Goal: Task Accomplishment & Management: Use online tool/utility

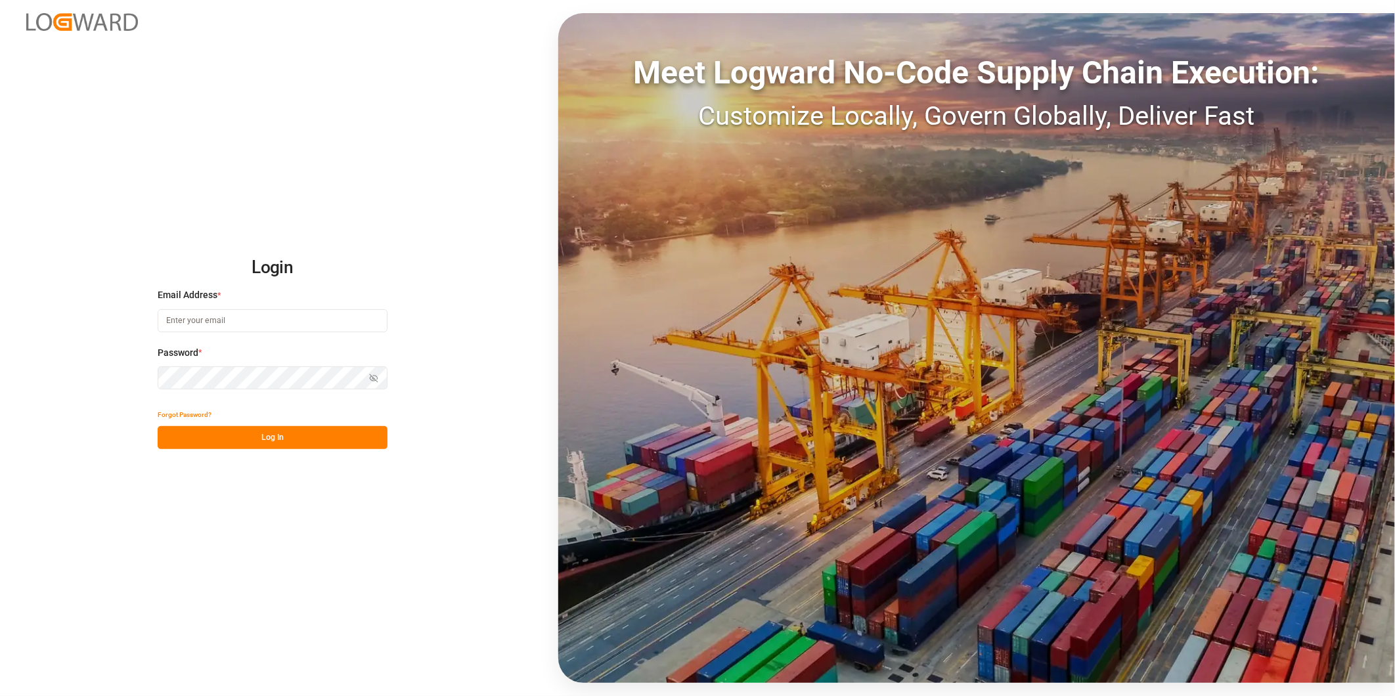
type input "[PERSON_NAME][EMAIL_ADDRESS][PERSON_NAME][DOMAIN_NAME]"
click at [317, 441] on button "Log In" at bounding box center [273, 437] width 230 height 23
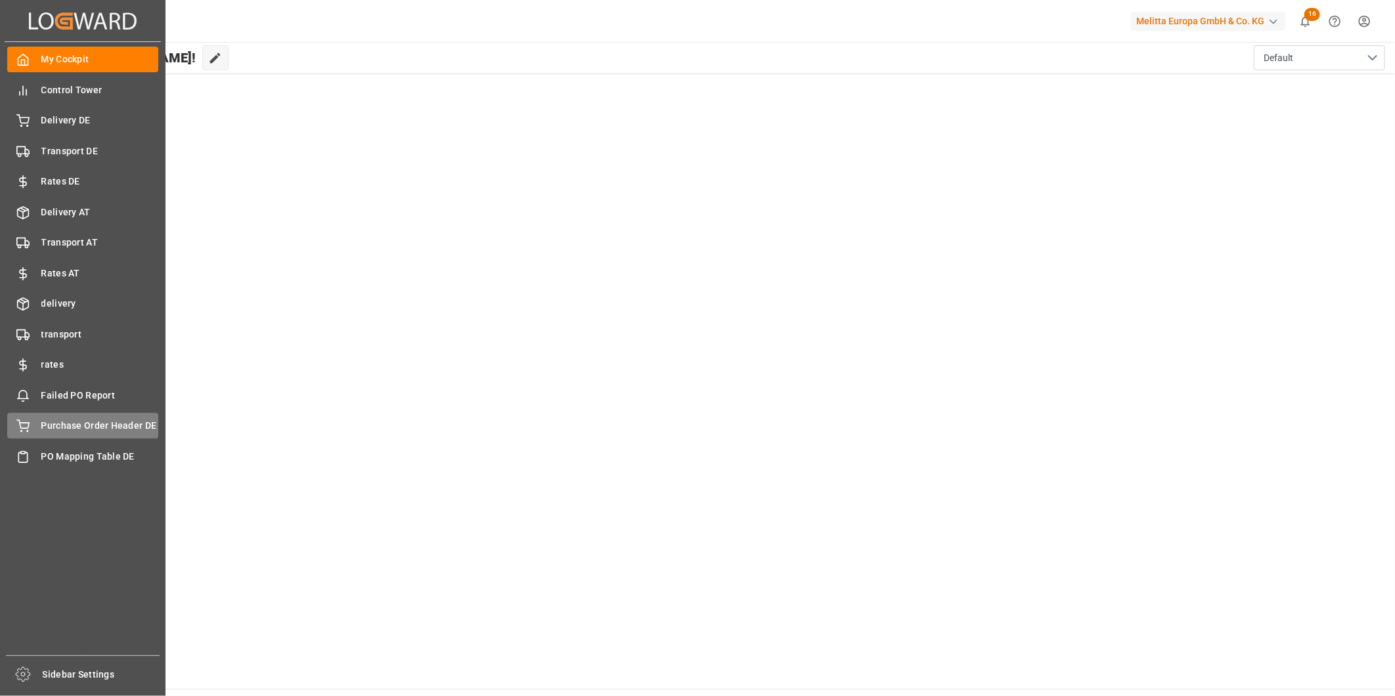
click at [95, 422] on span "Purchase Order Header DE" at bounding box center [100, 426] width 118 height 14
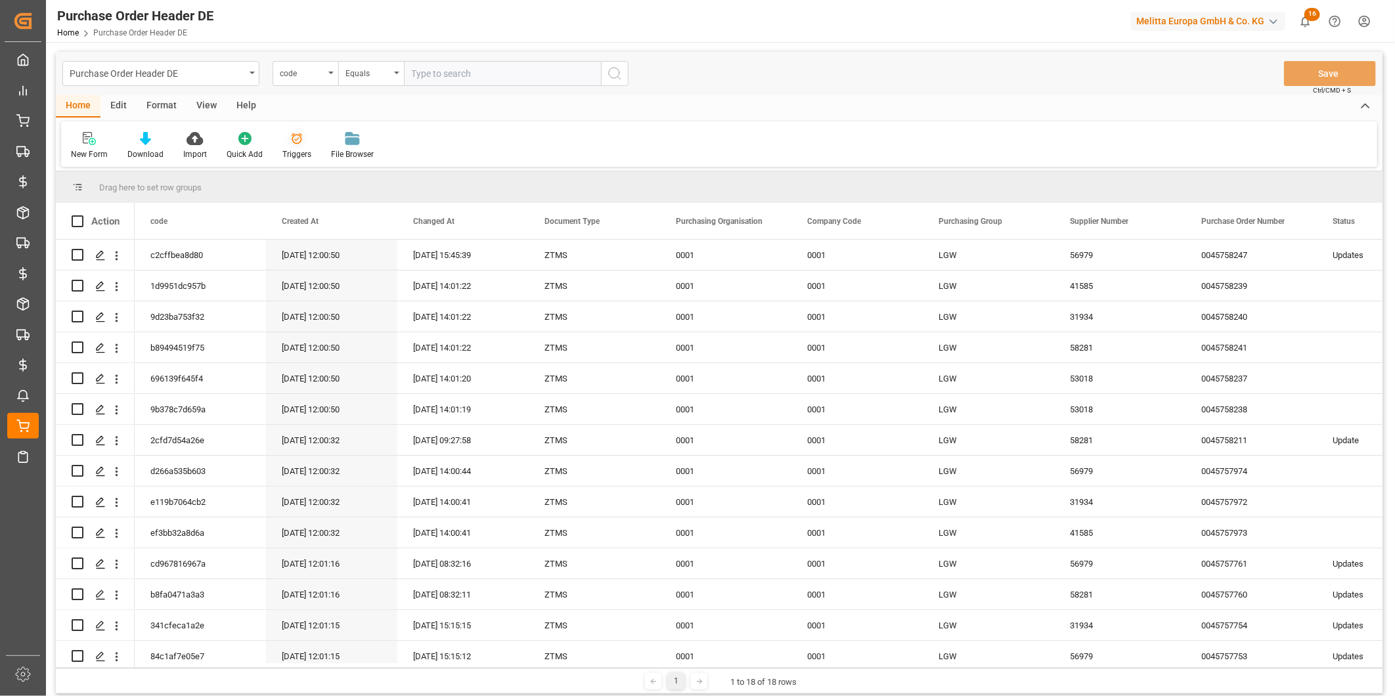
click at [298, 135] on icon at bounding box center [296, 138] width 13 height 13
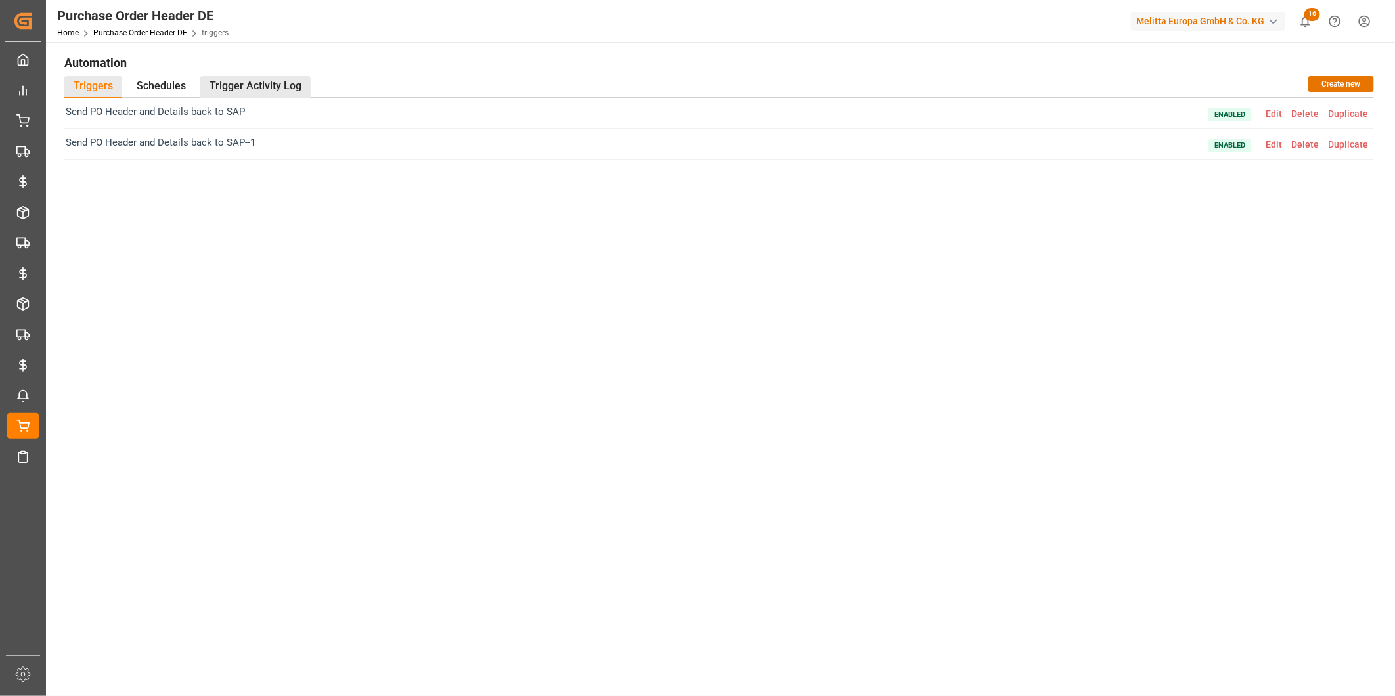
click at [245, 87] on div "Trigger Activity Log" at bounding box center [255, 87] width 110 height 22
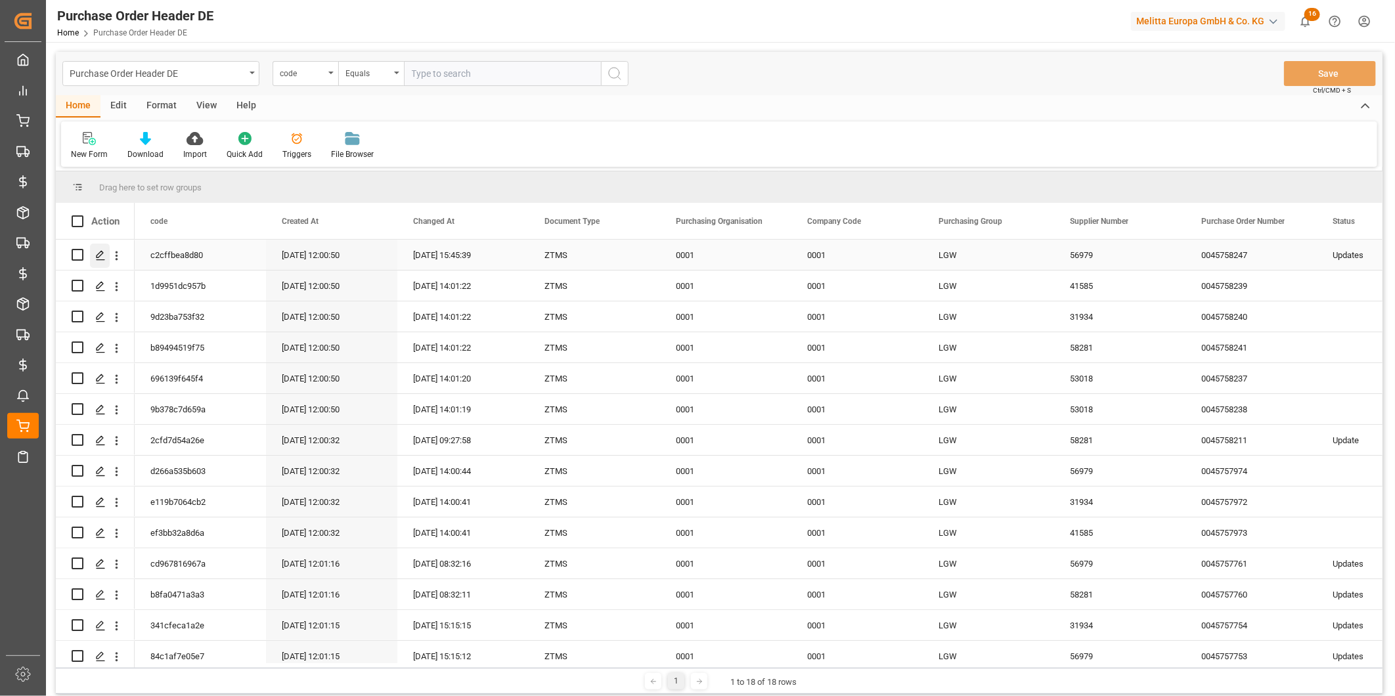
click at [100, 251] on polygon "Press SPACE to select this row." at bounding box center [100, 254] width 7 height 7
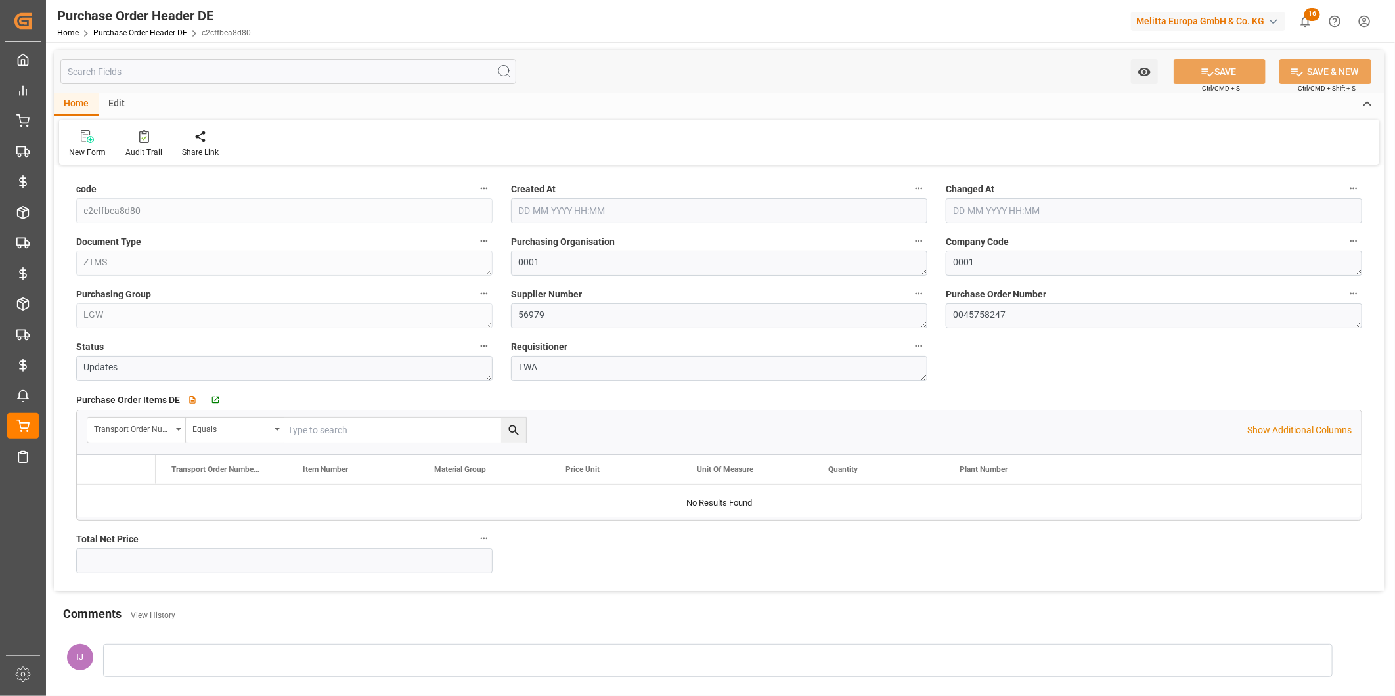
type input "240.5573"
type input "01-09-2025 12:00"
type input "01-09-2025 15:45"
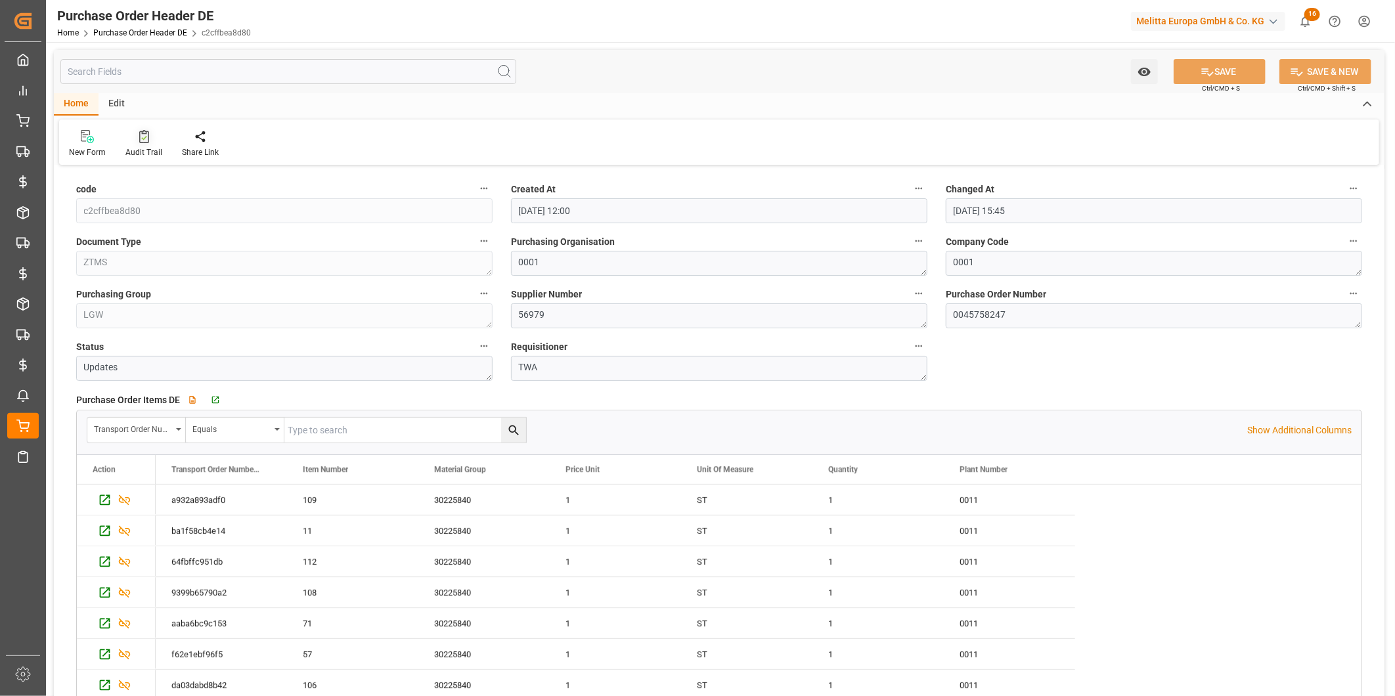
click at [138, 148] on div "Audit Trail" at bounding box center [143, 152] width 37 height 12
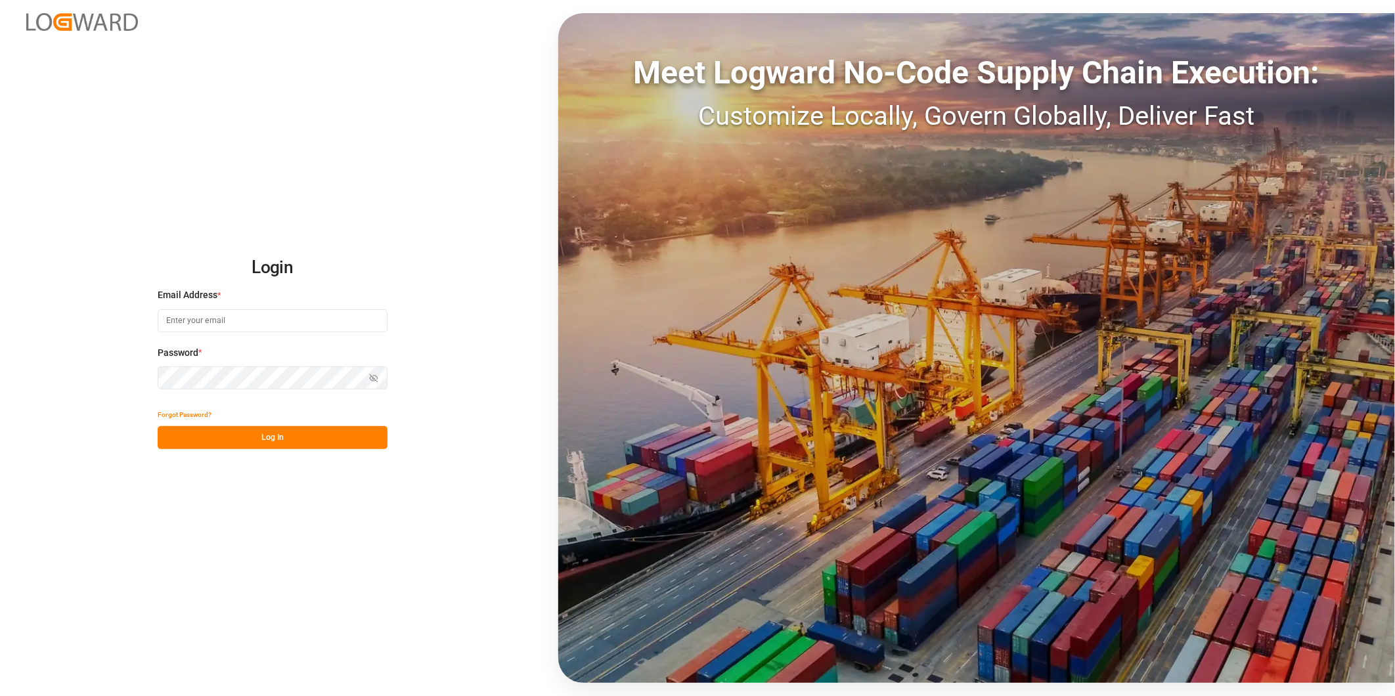
type input "[PERSON_NAME][EMAIL_ADDRESS][PERSON_NAME][DOMAIN_NAME]"
click at [342, 436] on button "Log In" at bounding box center [273, 437] width 230 height 23
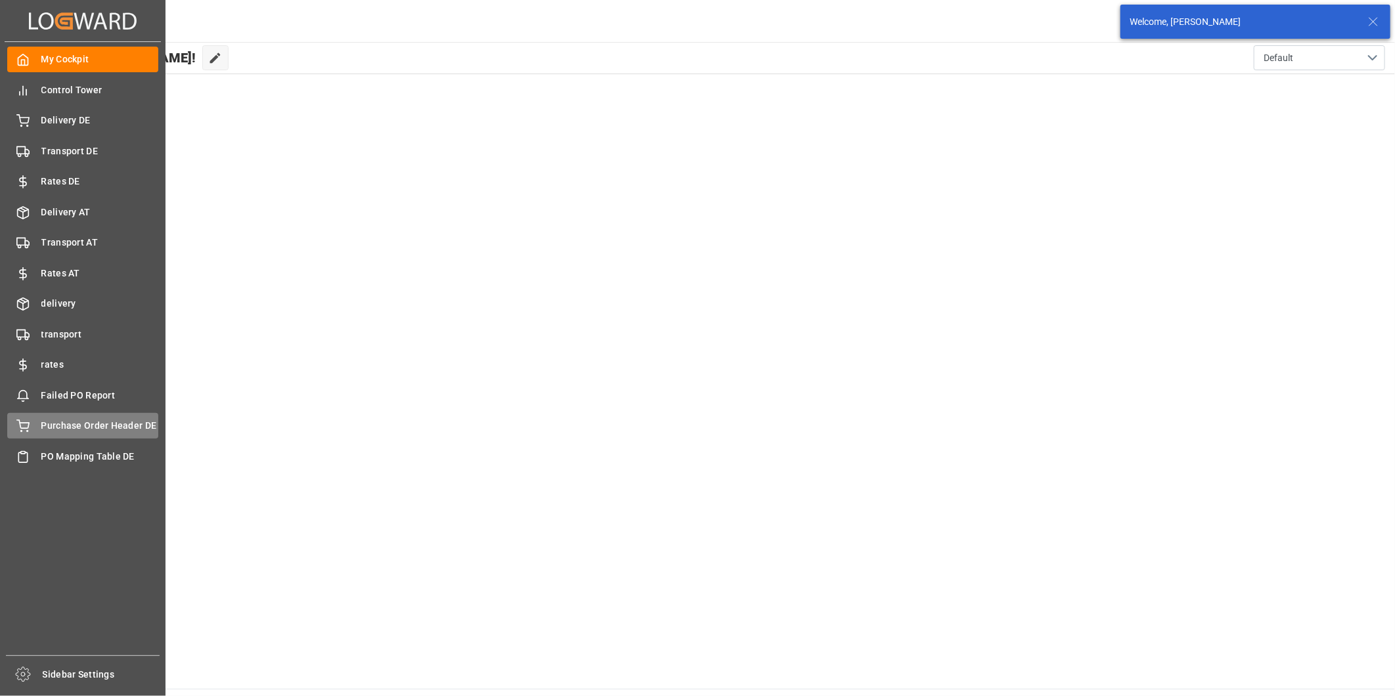
click at [64, 422] on span "Purchase Order Header DE" at bounding box center [100, 426] width 118 height 14
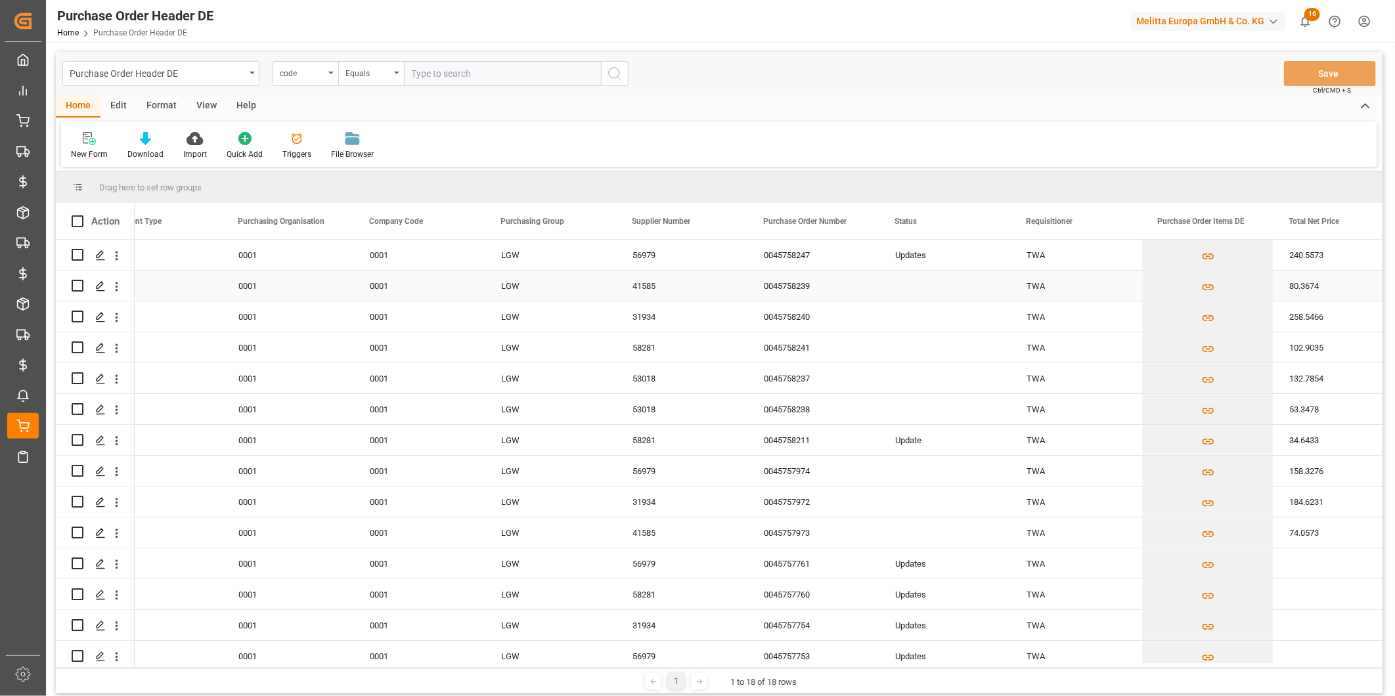
scroll to position [0, 464]
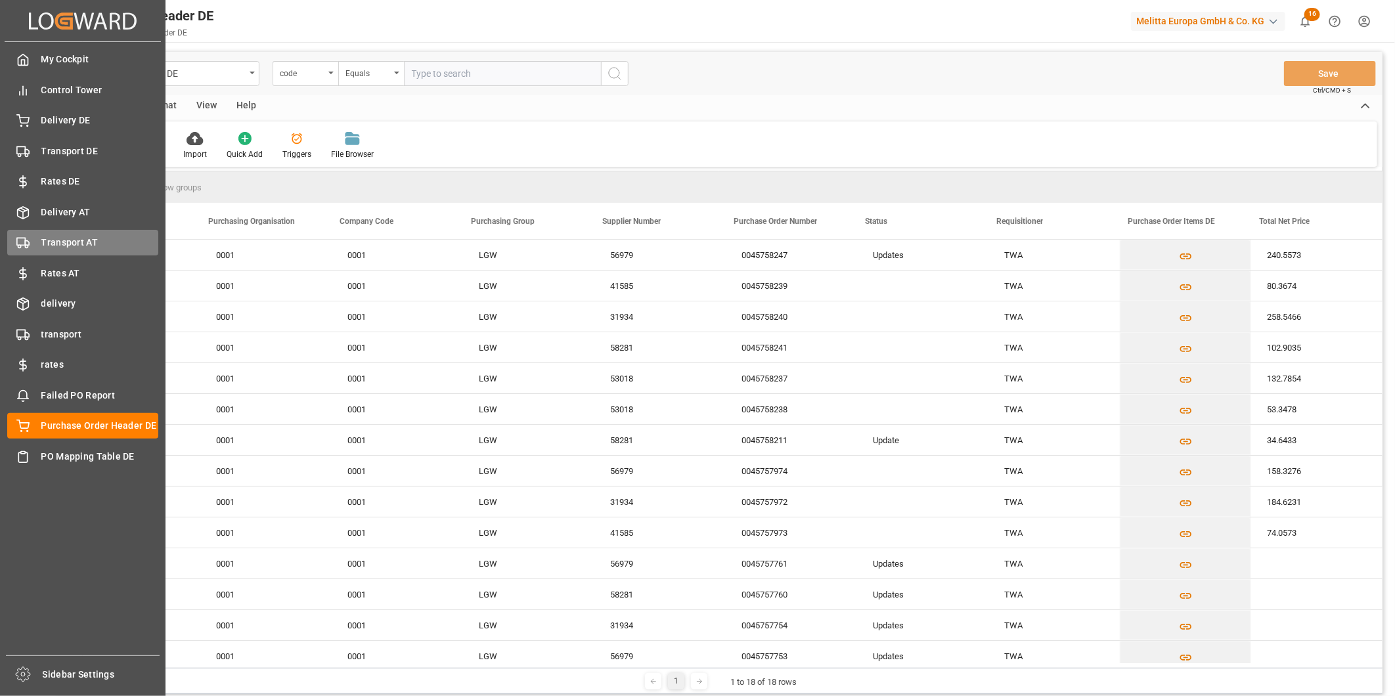
click at [64, 239] on span "Transport AT" at bounding box center [100, 243] width 118 height 14
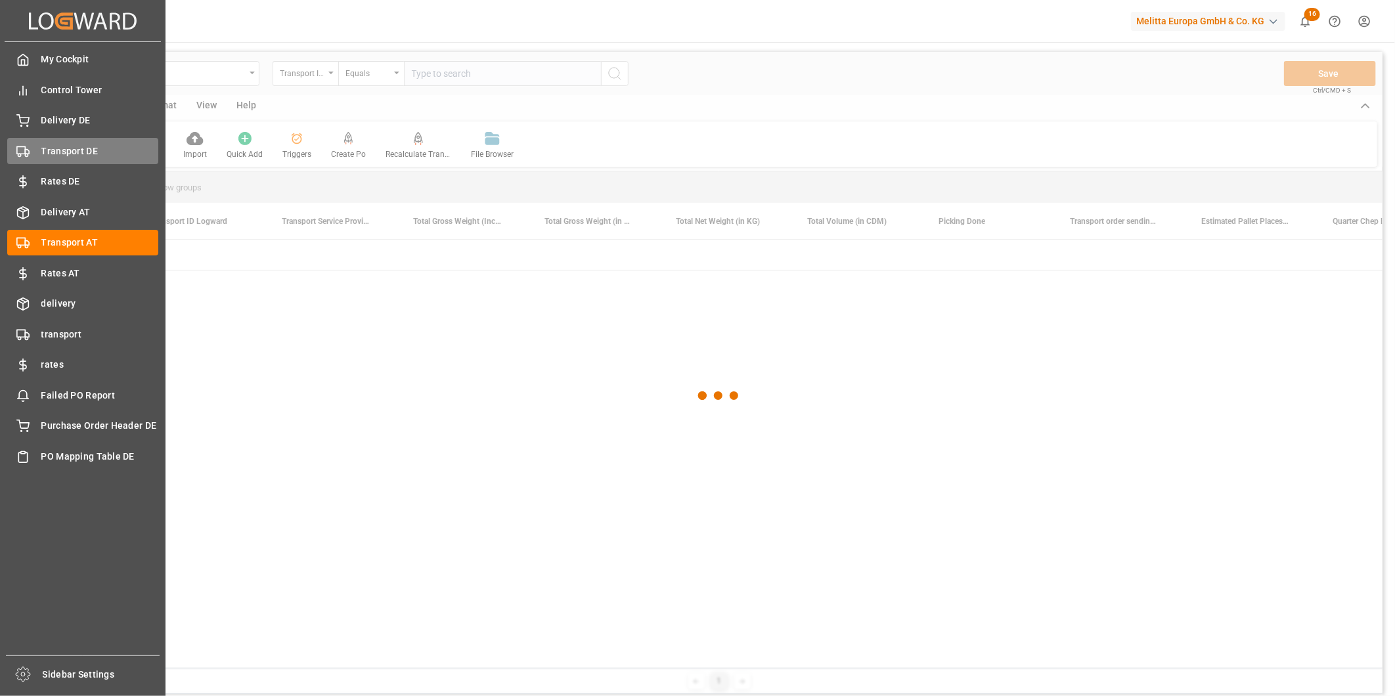
click at [74, 150] on span "Transport DE" at bounding box center [100, 151] width 118 height 14
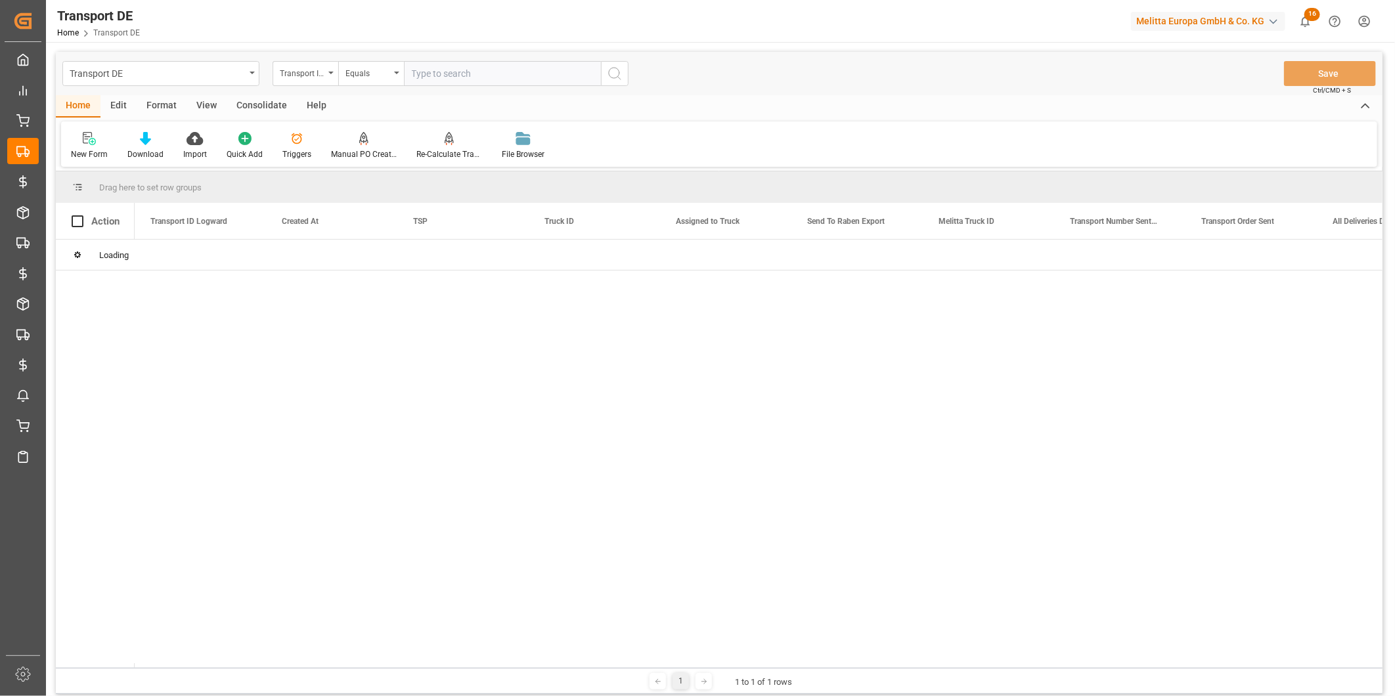
click at [24, 116] on icon at bounding box center [22, 120] width 13 height 13
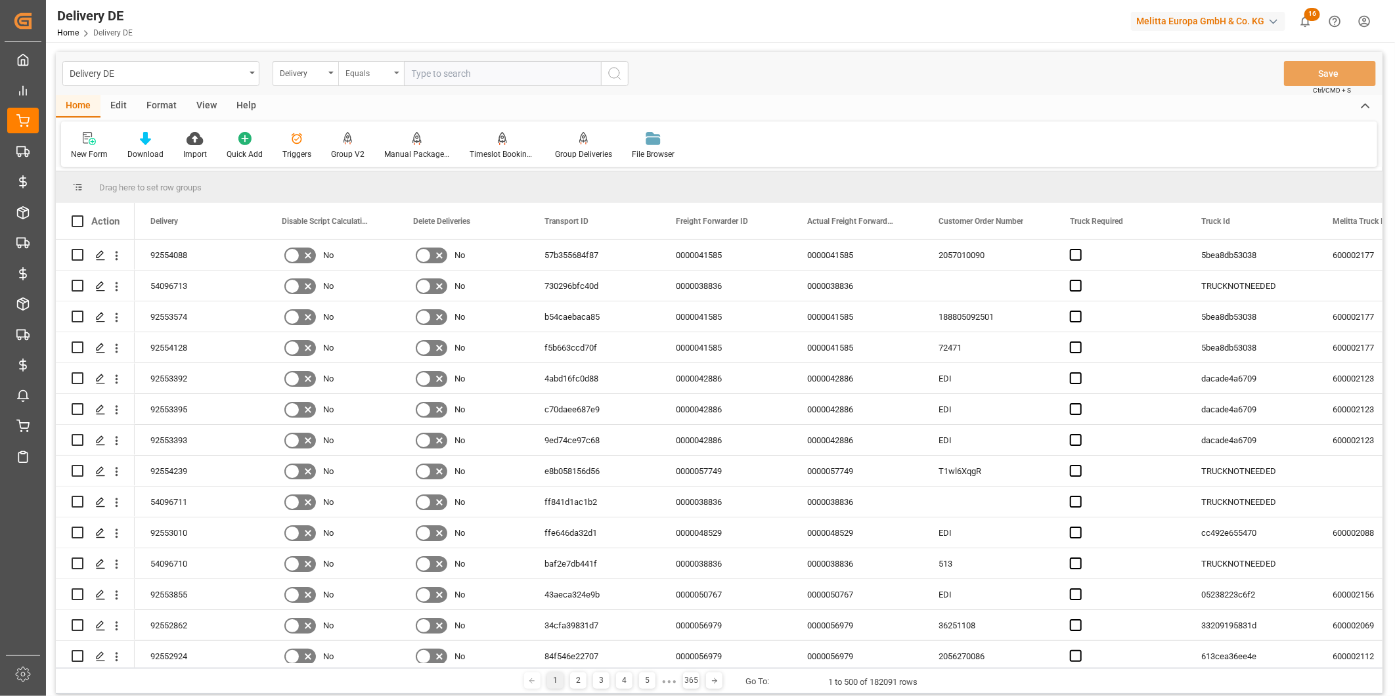
click at [378, 66] on div "Equals" at bounding box center [367, 71] width 45 height 15
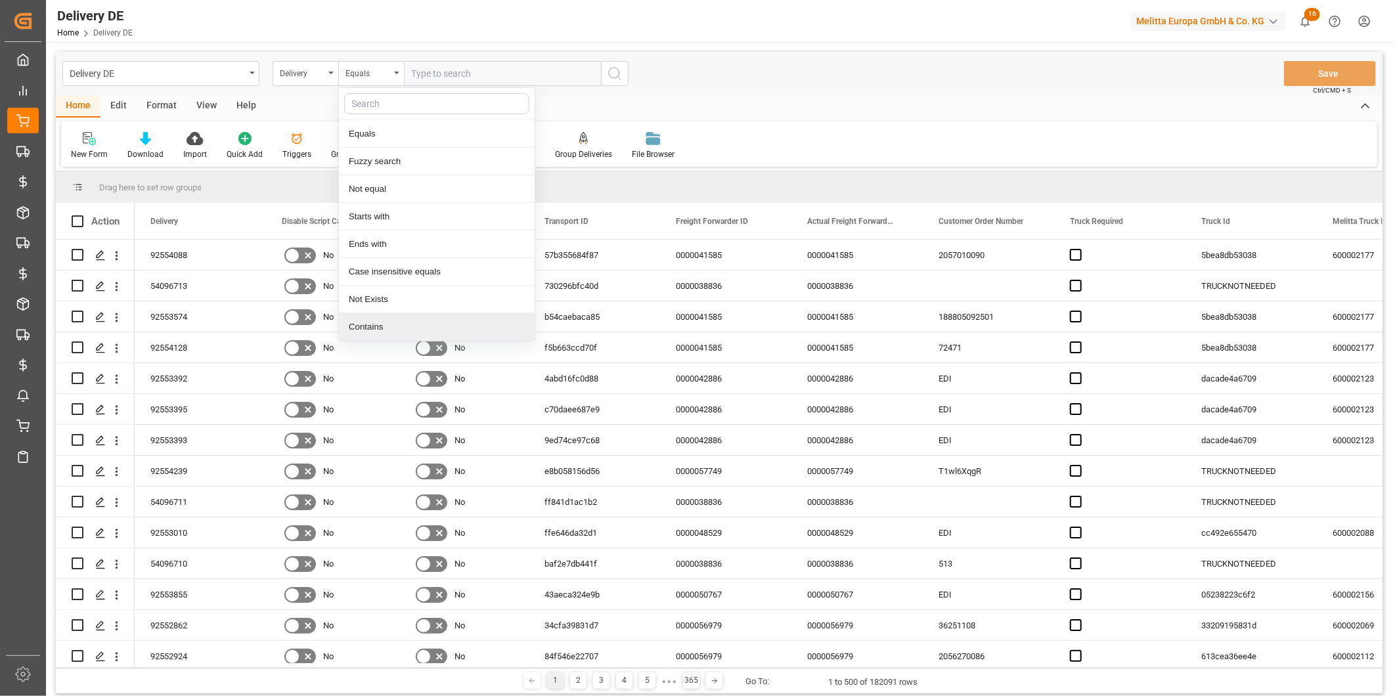
click at [382, 323] on div "Contains" at bounding box center [437, 327] width 196 height 28
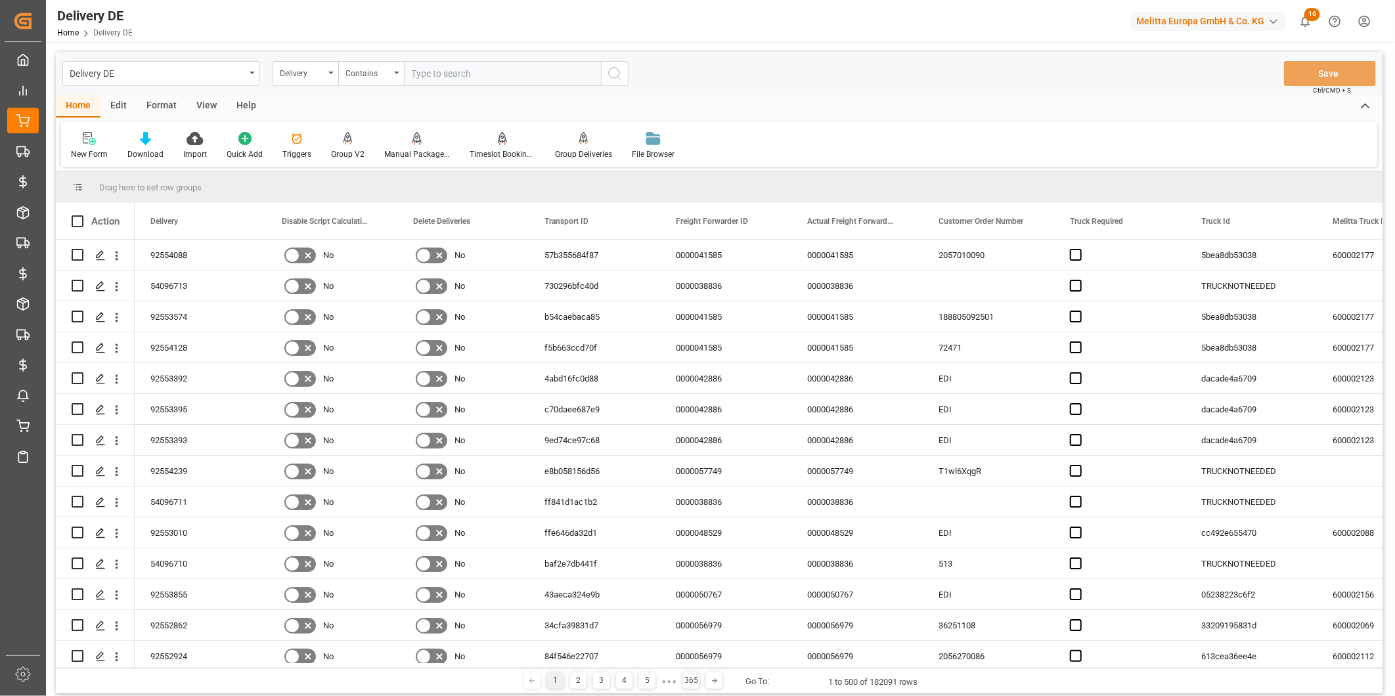
click at [442, 80] on input "text" at bounding box center [502, 73] width 197 height 25
paste input "92548488"
click at [482, 70] on input "92548488," at bounding box center [502, 73] width 197 height 25
paste input "92550435"
click at [515, 70] on input "92548488,92550435," at bounding box center [502, 73] width 197 height 25
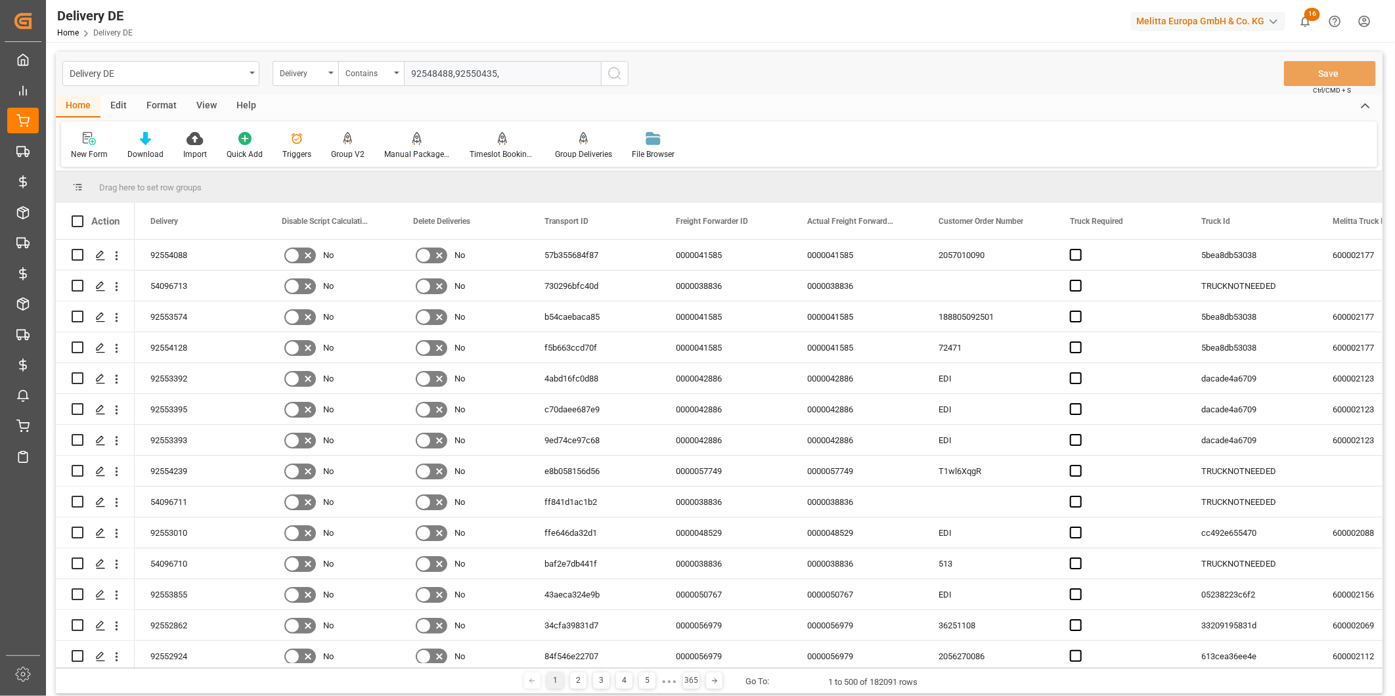
paste input "92550436"
drag, startPoint x: 555, startPoint y: 76, endPoint x: 596, endPoint y: 77, distance: 41.4
click at [555, 76] on input "92548488,92550435,92550436," at bounding box center [502, 73] width 197 height 25
paste input "92546435"
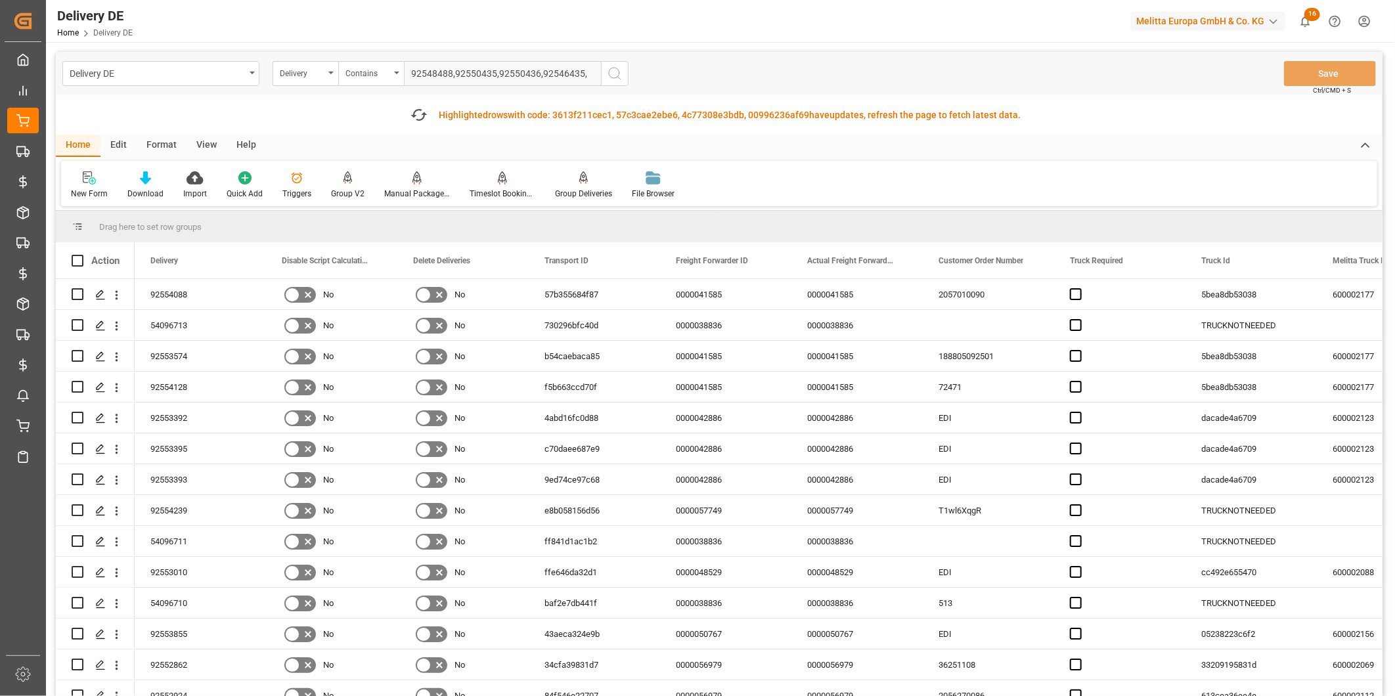
click at [588, 70] on input "92548488,92550435,92550436,92546435," at bounding box center [502, 73] width 197 height 25
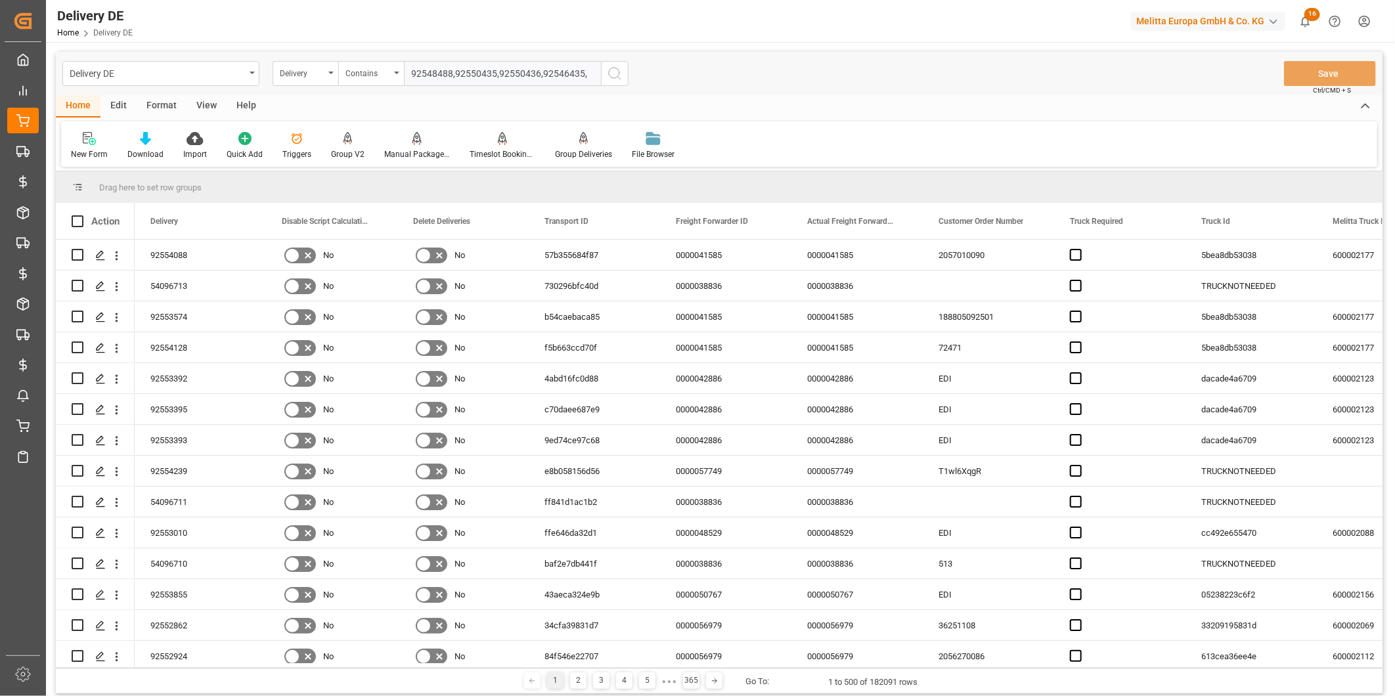
click at [586, 74] on input "92548488,92550435,92550436,92546435," at bounding box center [502, 73] width 197 height 25
paste input "92546436"
type input "92548488,92550435,92550436,92546435,92546436"
click at [618, 74] on icon "search button" at bounding box center [615, 74] width 16 height 16
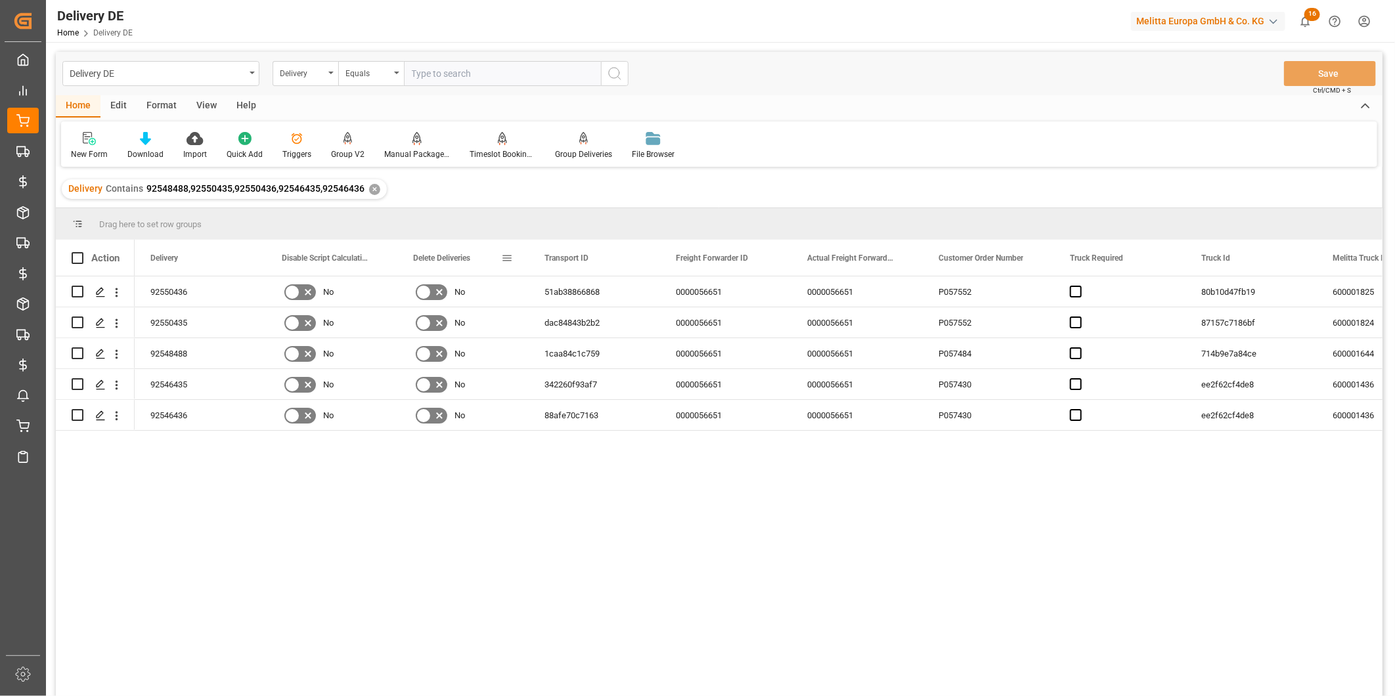
click at [506, 257] on span at bounding box center [507, 258] width 12 height 12
click at [632, 261] on span "columns" at bounding box center [632, 260] width 12 height 12
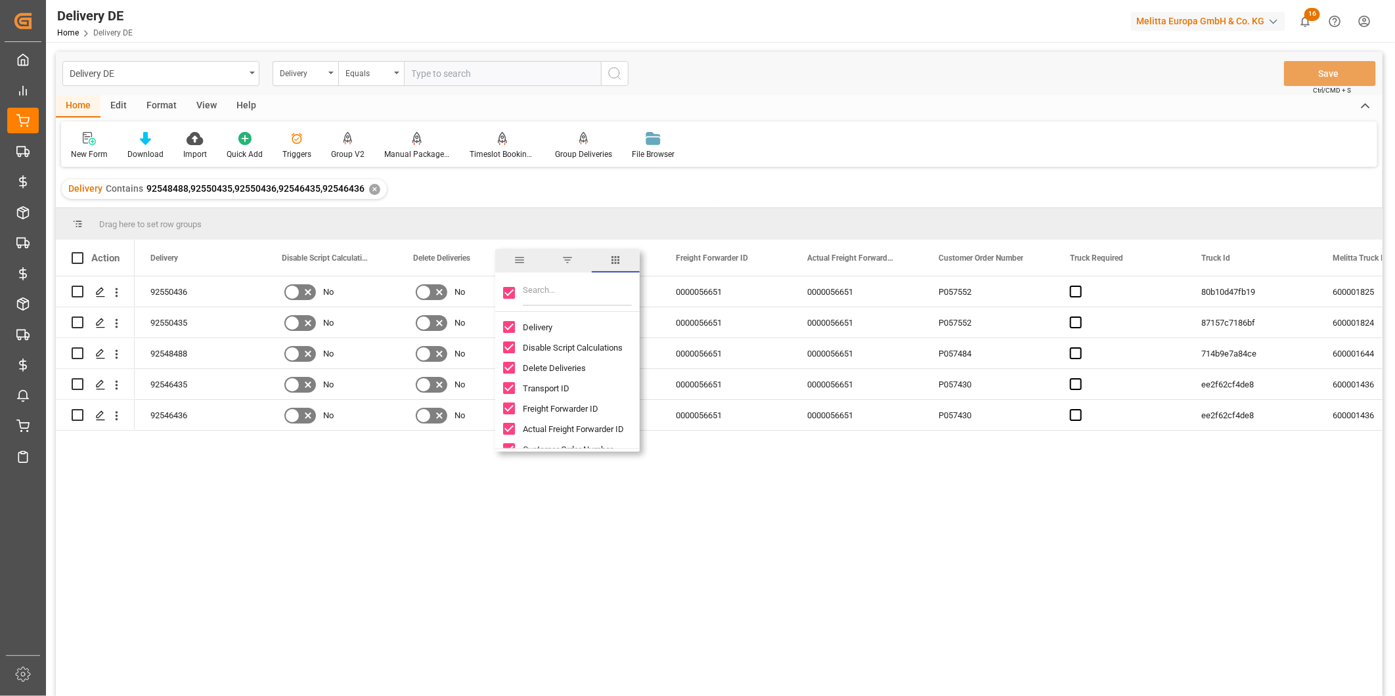
click at [508, 290] on input "Toggle Select All Columns" at bounding box center [509, 293] width 12 height 12
checkbox input "false"
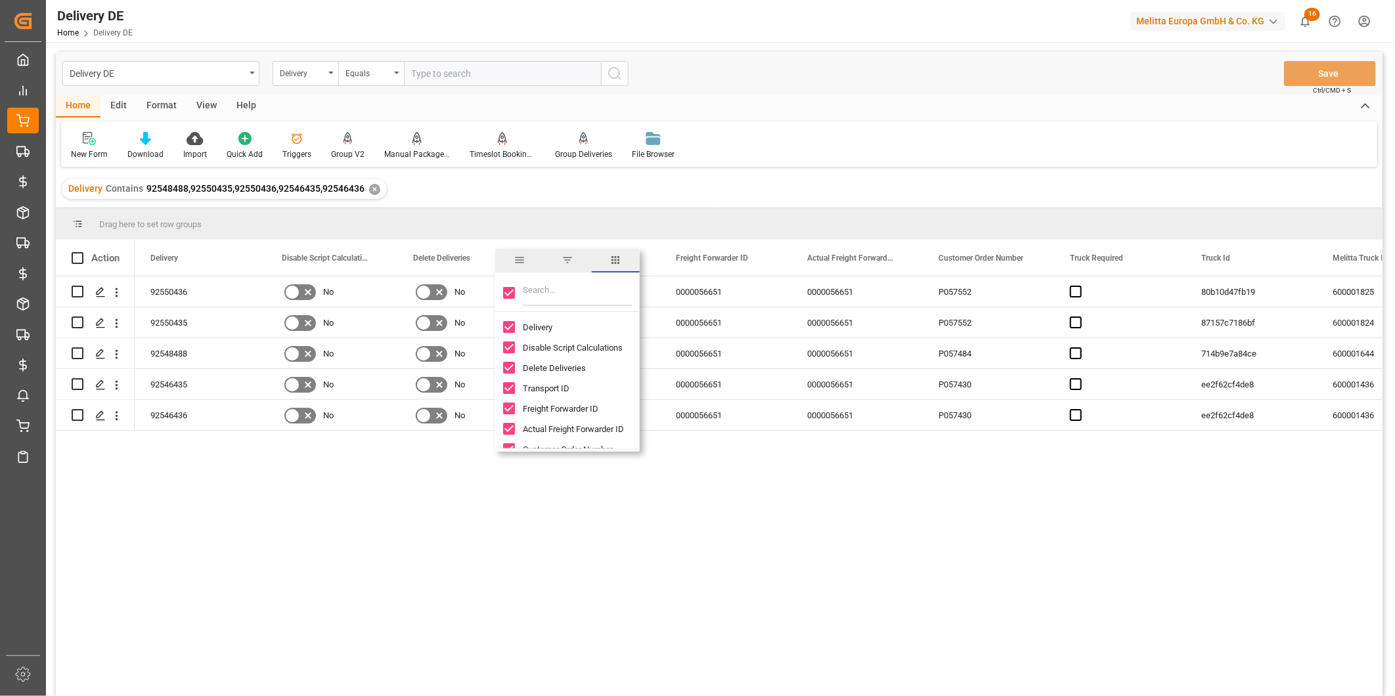
checkbox input "false"
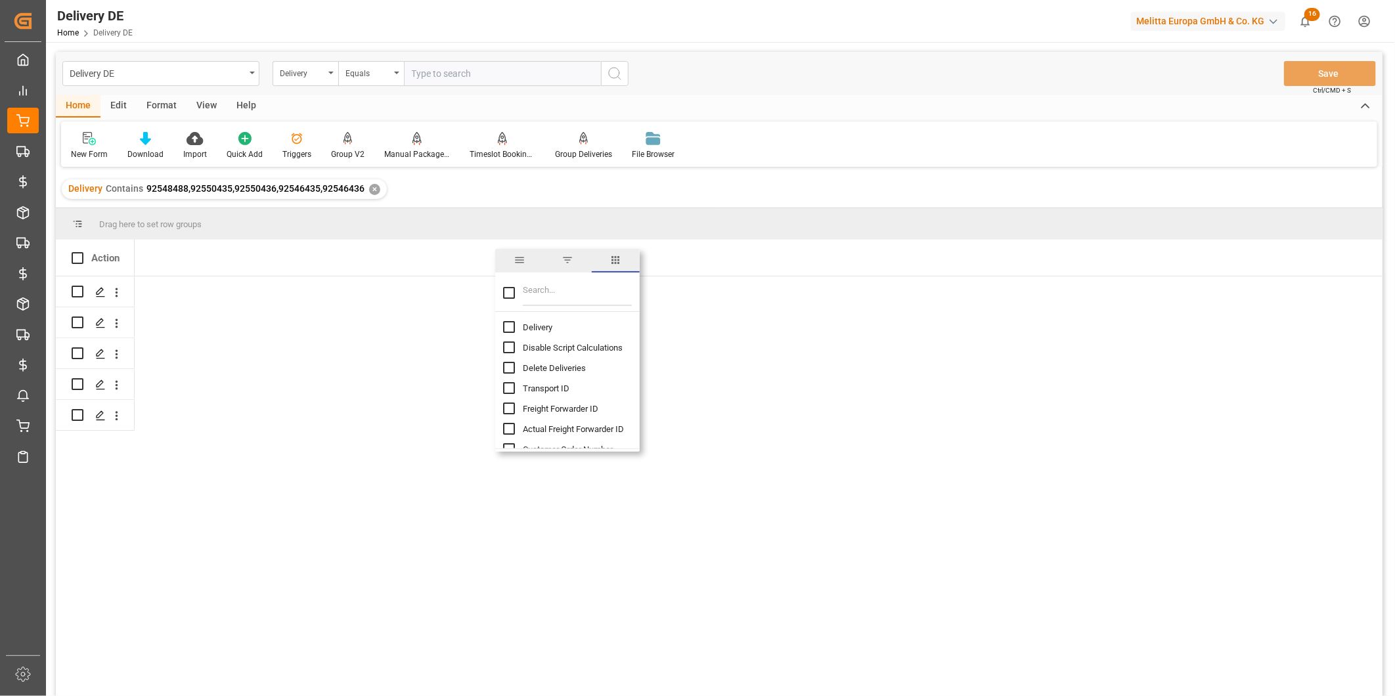
click at [508, 323] on input "Delivery column toggle visibility (hidden)" at bounding box center [509, 327] width 12 height 12
checkbox input "true"
checkbox input "false"
click at [539, 296] on input "Filter Columns Input" at bounding box center [577, 293] width 109 height 26
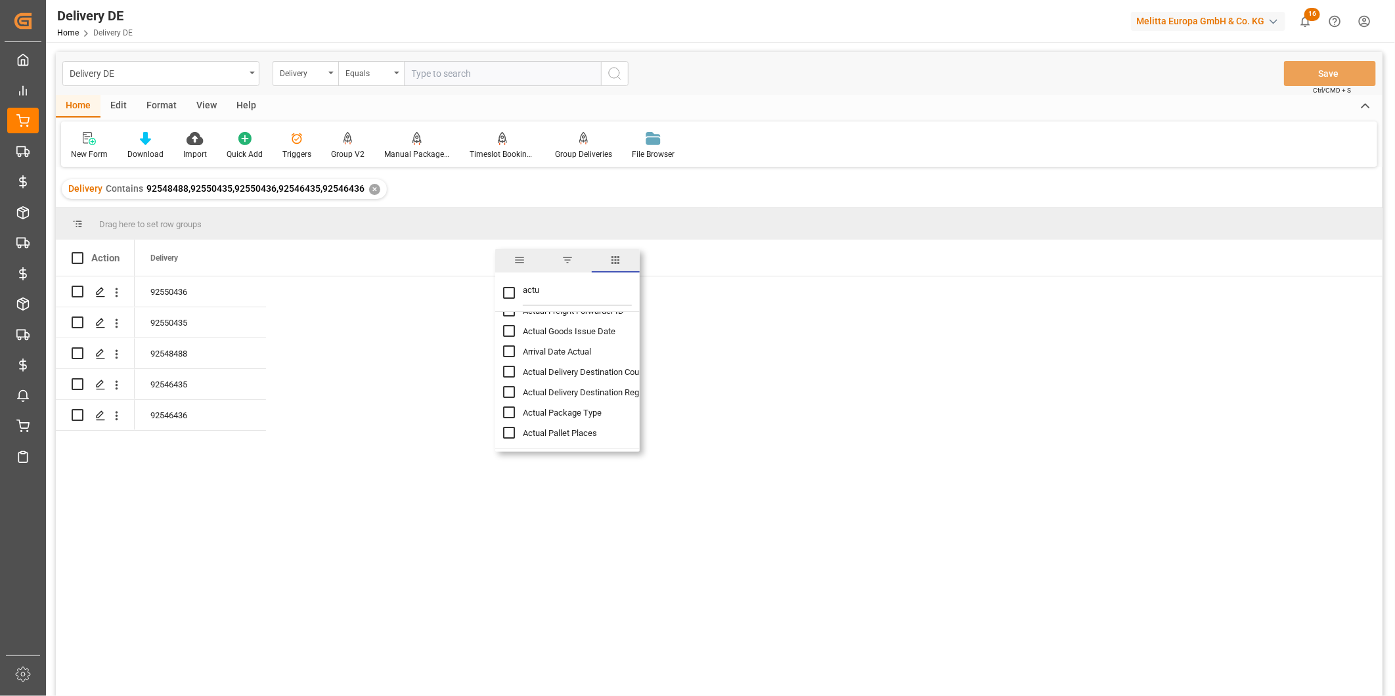
type input "actu"
click at [508, 432] on input "Actual Pallet Places column toggle visibility (hidden)" at bounding box center [509, 433] width 12 height 12
checkbox input "true"
checkbox input "false"
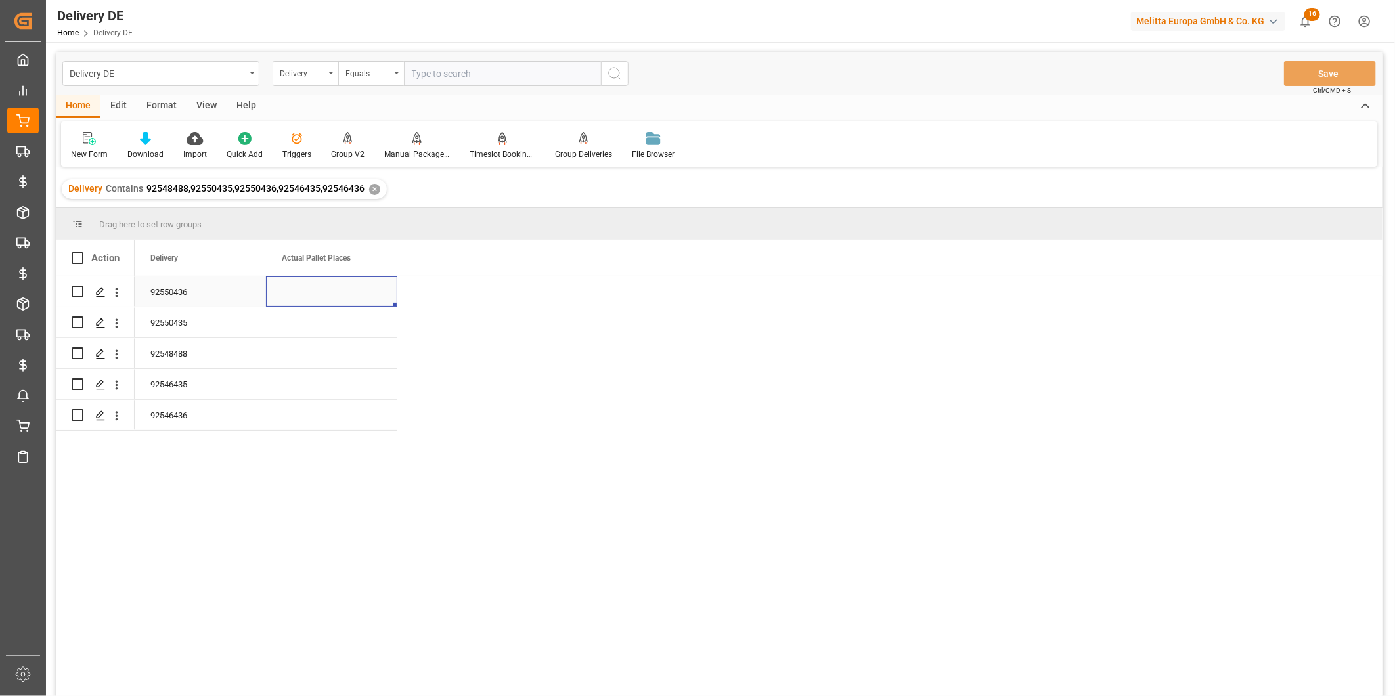
click at [347, 291] on div "Press SPACE to select this row." at bounding box center [331, 291] width 131 height 30
click at [337, 299] on input "Press SPACE to select this row." at bounding box center [331, 299] width 110 height 25
type input "13"
click at [335, 336] on div "Press SPACE to select this row." at bounding box center [331, 322] width 131 height 30
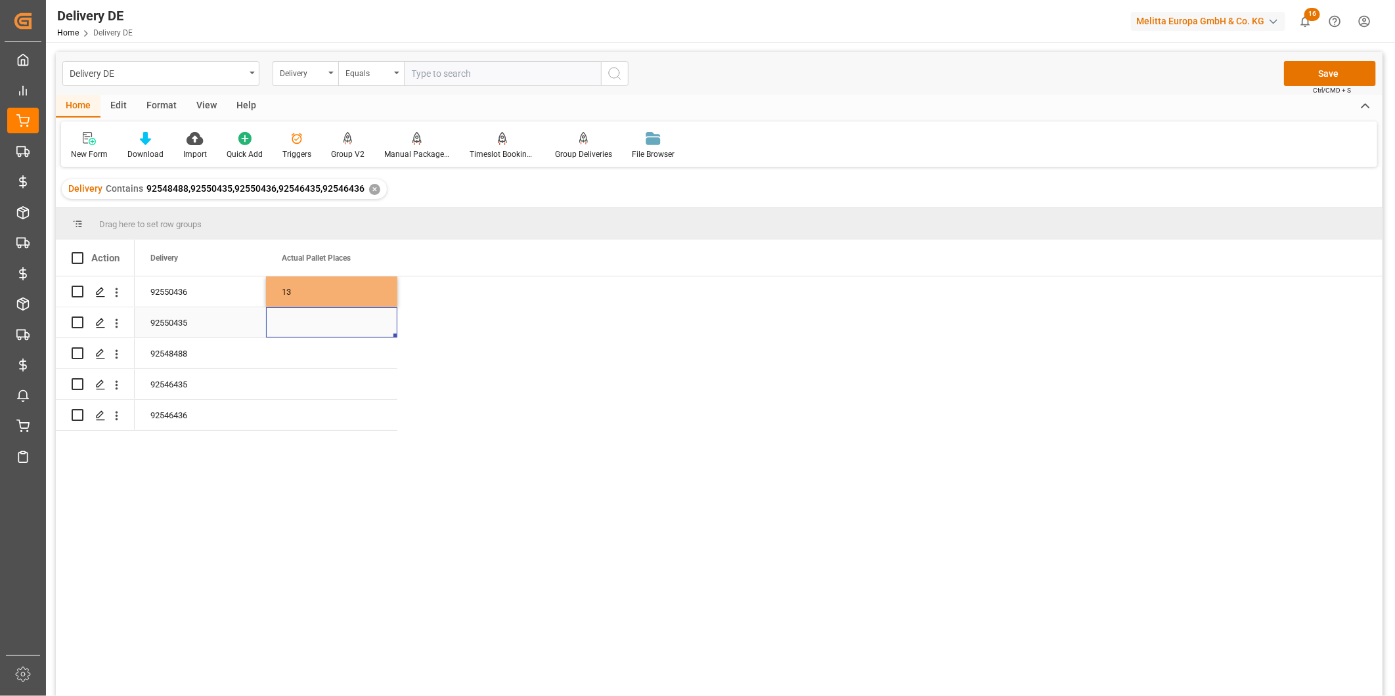
click at [335, 336] on div "Press SPACE to select this row." at bounding box center [331, 322] width 131 height 30
click at [339, 329] on input "Press SPACE to select this row." at bounding box center [331, 330] width 110 height 25
type input "12"
click at [334, 353] on div "Press SPACE to select this row." at bounding box center [331, 353] width 131 height 30
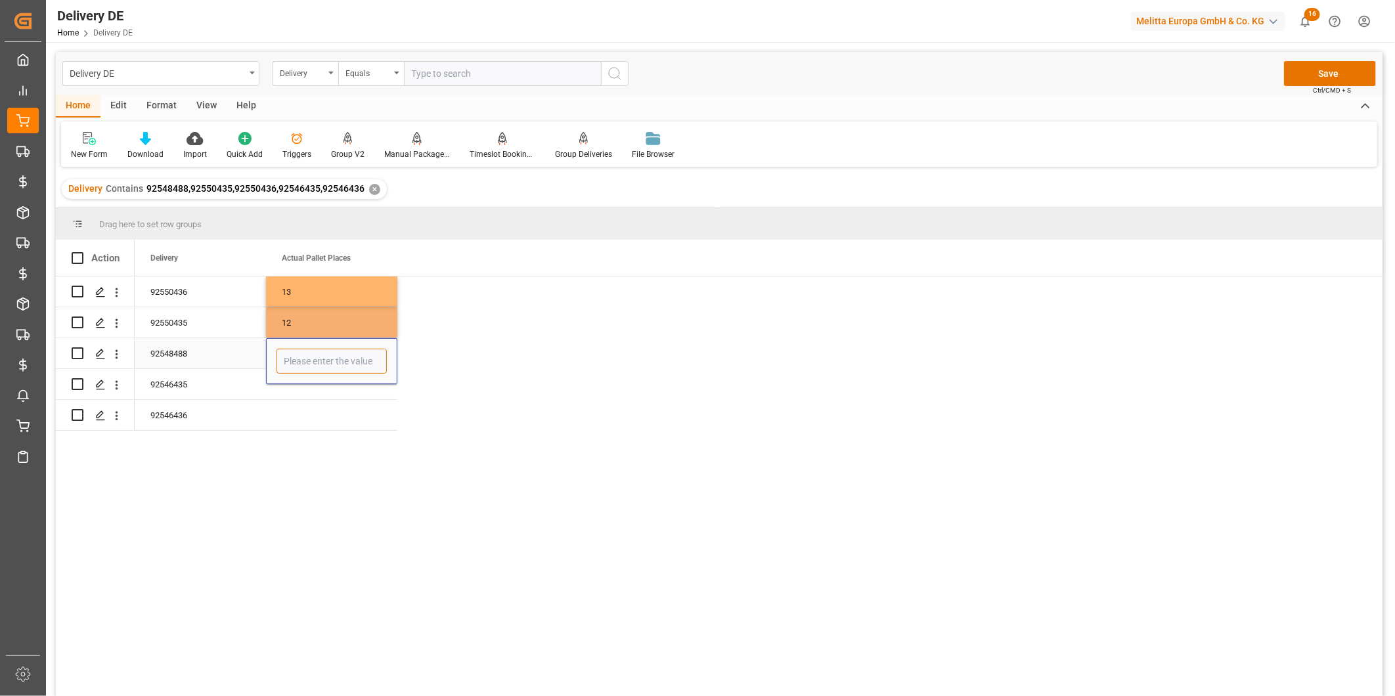
click at [332, 357] on input "Press SPACE to select this row." at bounding box center [331, 361] width 110 height 25
type input "16"
click at [328, 393] on div "Press SPACE to select this row." at bounding box center [331, 384] width 131 height 30
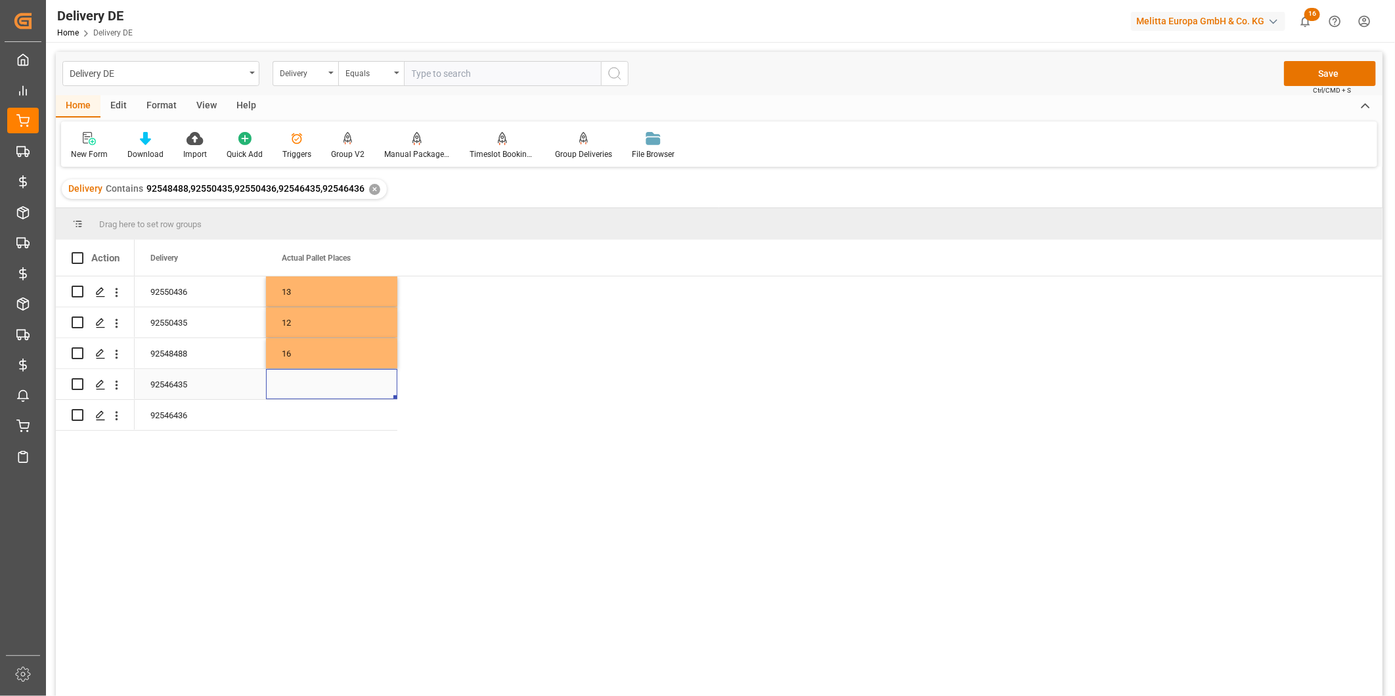
click at [331, 390] on div "Press SPACE to select this row." at bounding box center [331, 384] width 131 height 30
click at [331, 390] on input "Press SPACE to select this row." at bounding box center [331, 392] width 110 height 25
type input "12"
click at [330, 426] on div "Press SPACE to select this row." at bounding box center [331, 415] width 131 height 30
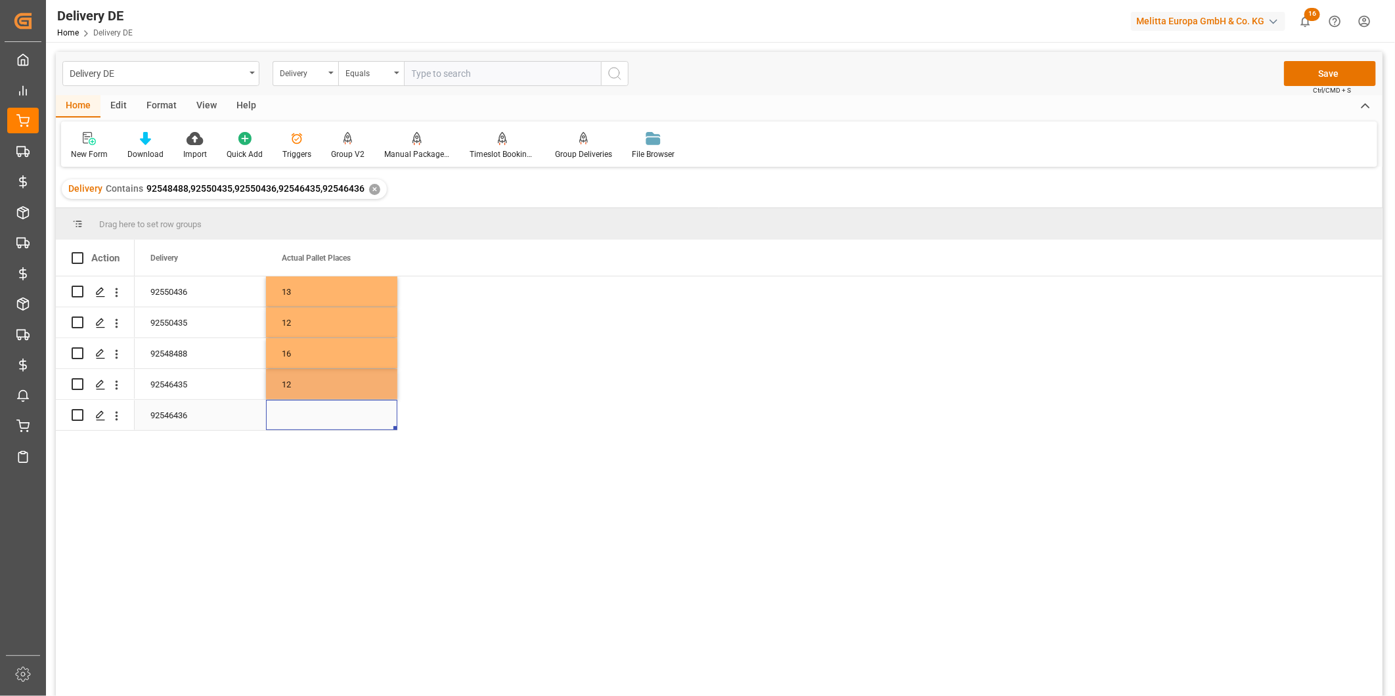
click at [330, 426] on div "Press SPACE to select this row." at bounding box center [331, 415] width 131 height 30
click at [332, 422] on div "Press SPACE to select this row." at bounding box center [331, 407] width 131 height 46
click at [337, 414] on input "Press SPACE to select this row." at bounding box center [331, 407] width 110 height 25
type input "13"
click at [339, 272] on div "Actual Pallet Places" at bounding box center [326, 258] width 88 height 36
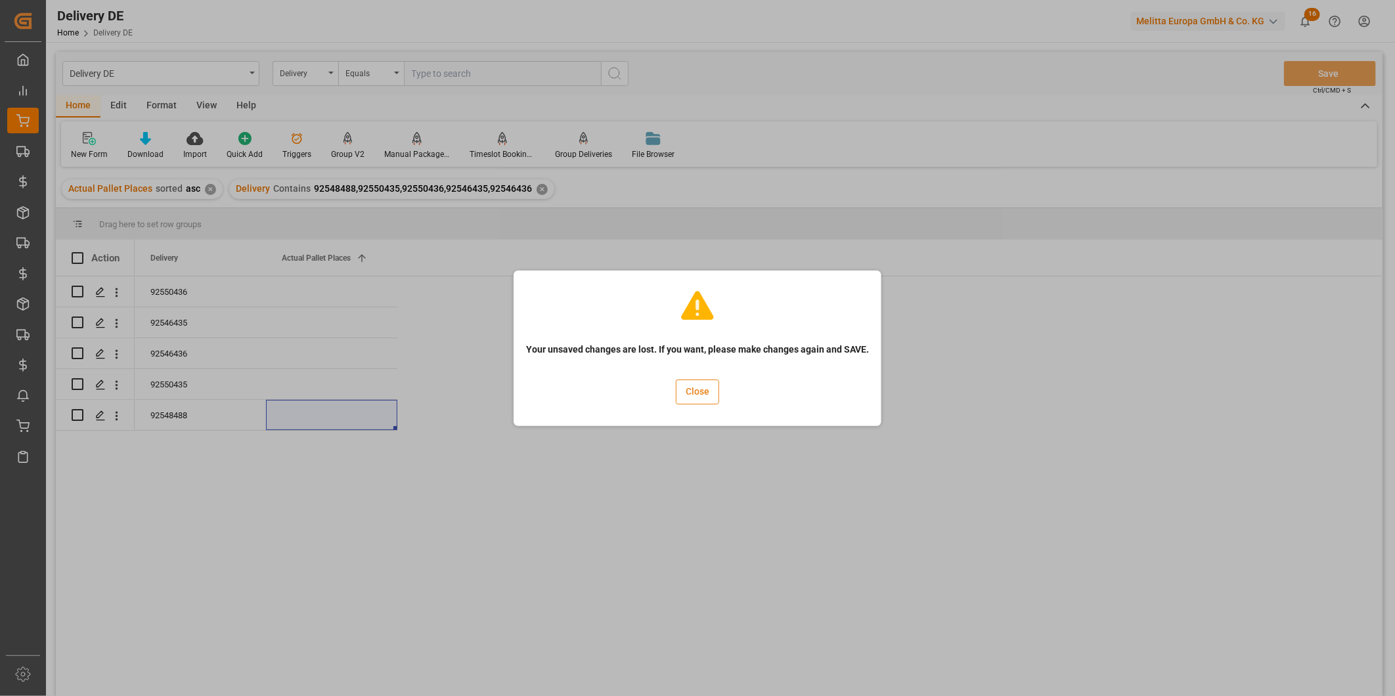
click at [700, 397] on button "Close" at bounding box center [697, 392] width 43 height 25
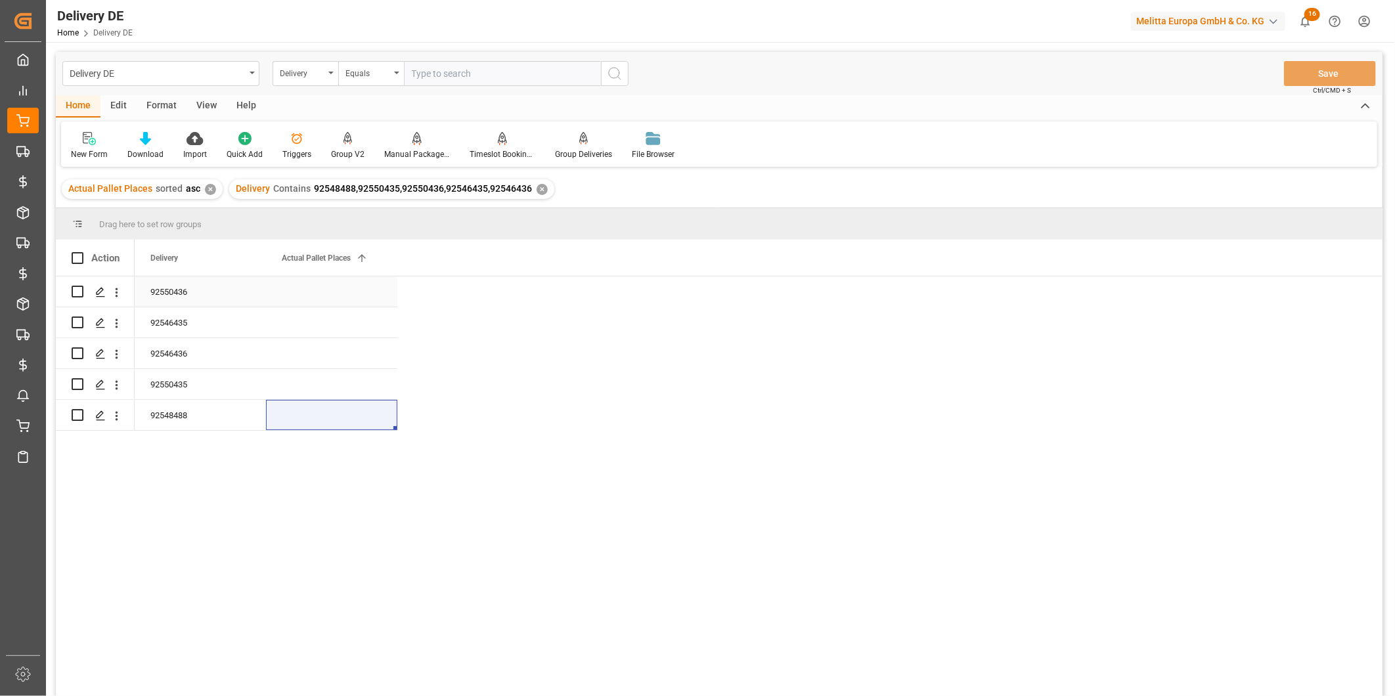
click at [317, 289] on div "Press SPACE to select this row." at bounding box center [331, 291] width 131 height 30
click at [328, 295] on input "Press SPACE to select this row." at bounding box center [331, 299] width 110 height 25
type input "16"
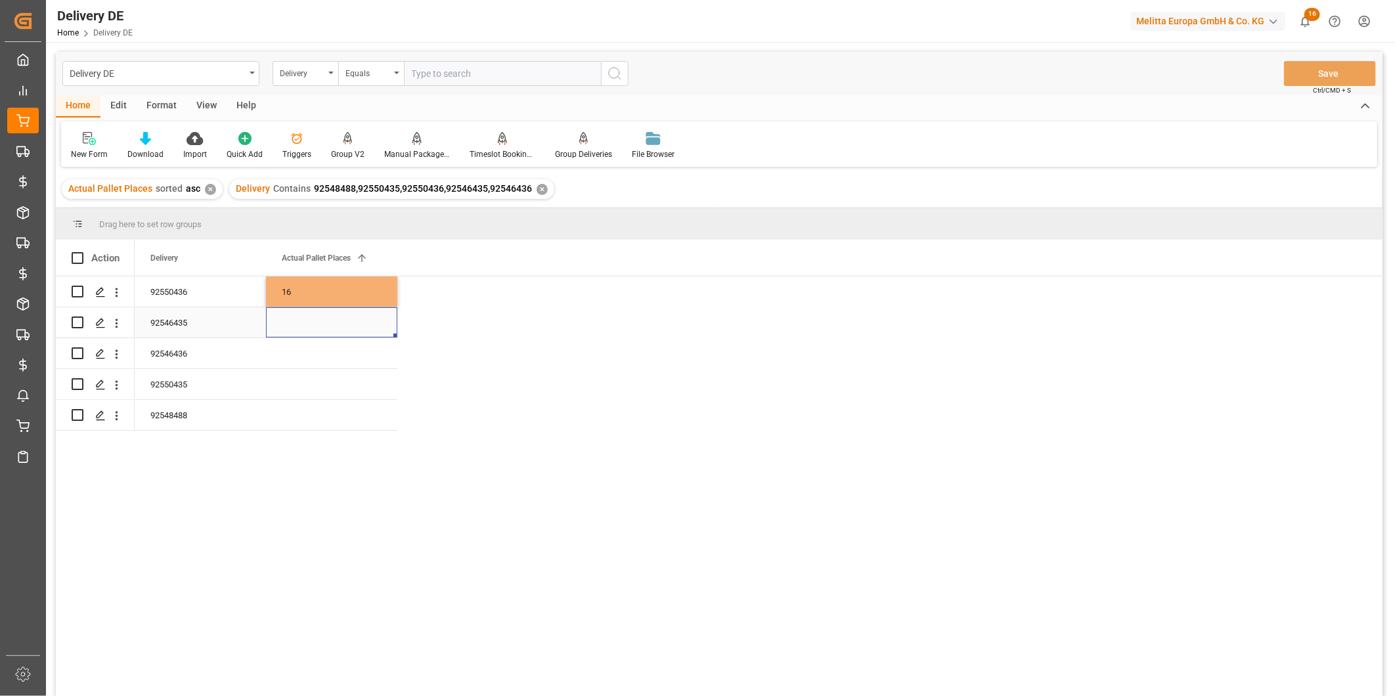
click at [332, 336] on div "Press SPACE to select this row." at bounding box center [331, 322] width 131 height 30
click at [336, 332] on input "Press SPACE to select this row." at bounding box center [331, 330] width 110 height 25
type input "23"
click at [355, 364] on div "Press SPACE to select this row." at bounding box center [331, 353] width 131 height 30
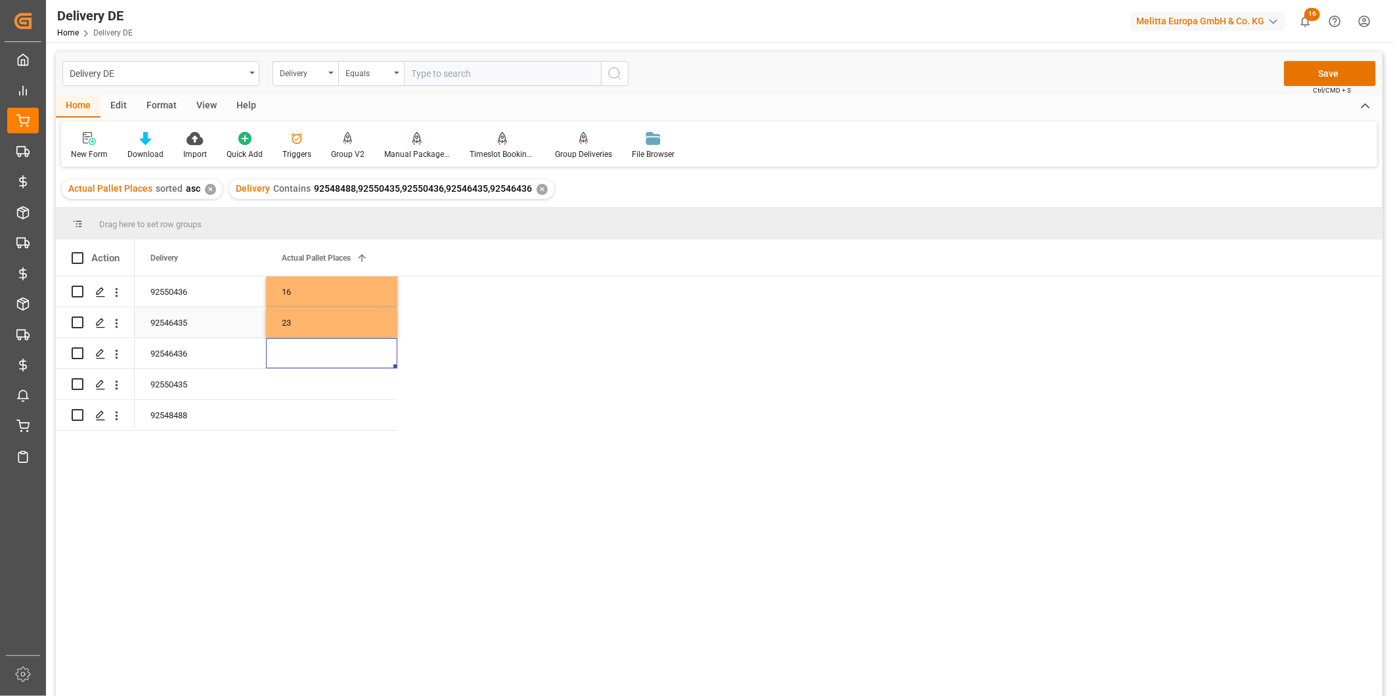
click at [350, 330] on div "23" at bounding box center [331, 322] width 131 height 30
click at [351, 330] on div "23" at bounding box center [331, 322] width 131 height 30
drag, startPoint x: 330, startPoint y: 332, endPoint x: 280, endPoint y: 327, distance: 50.1
click at [280, 327] on input "23" at bounding box center [331, 330] width 110 height 25
type input "12"
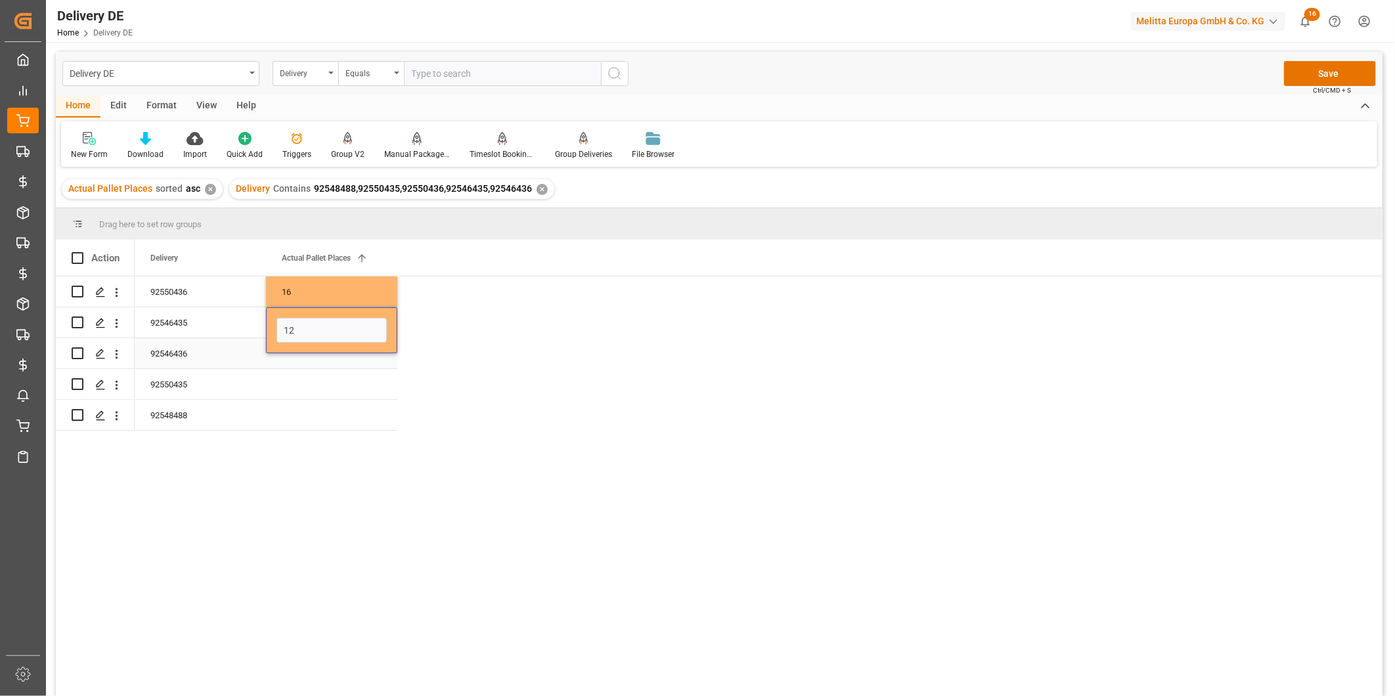
click at [349, 365] on div "Press SPACE to select this row." at bounding box center [331, 353] width 131 height 30
click at [352, 362] on input "Press SPACE to select this row." at bounding box center [331, 361] width 110 height 25
type input "13"
click at [345, 387] on div "Press SPACE to select this row." at bounding box center [331, 384] width 131 height 30
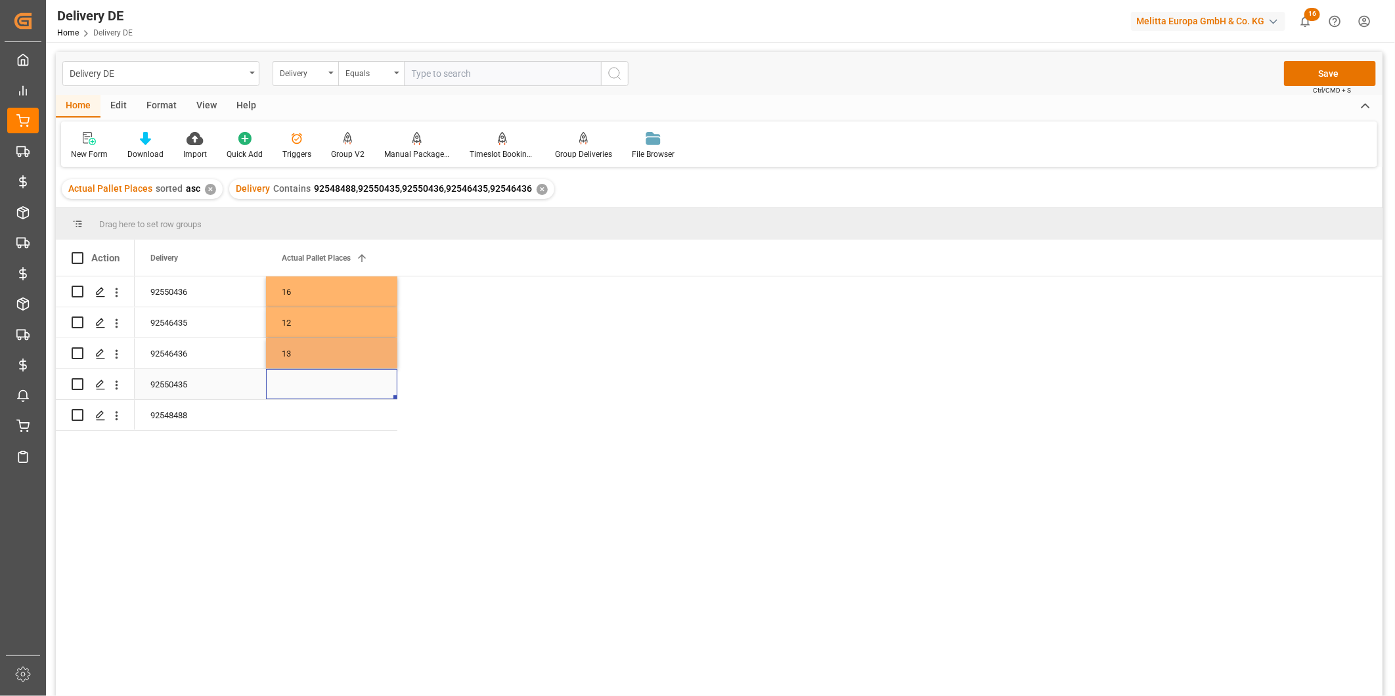
click at [328, 389] on div "Press SPACE to select this row." at bounding box center [331, 384] width 131 height 30
click at [317, 386] on input "Press SPACE to select this row." at bounding box center [331, 392] width 110 height 25
type input "23"
click at [325, 427] on div "Press SPACE to select this row." at bounding box center [331, 415] width 131 height 30
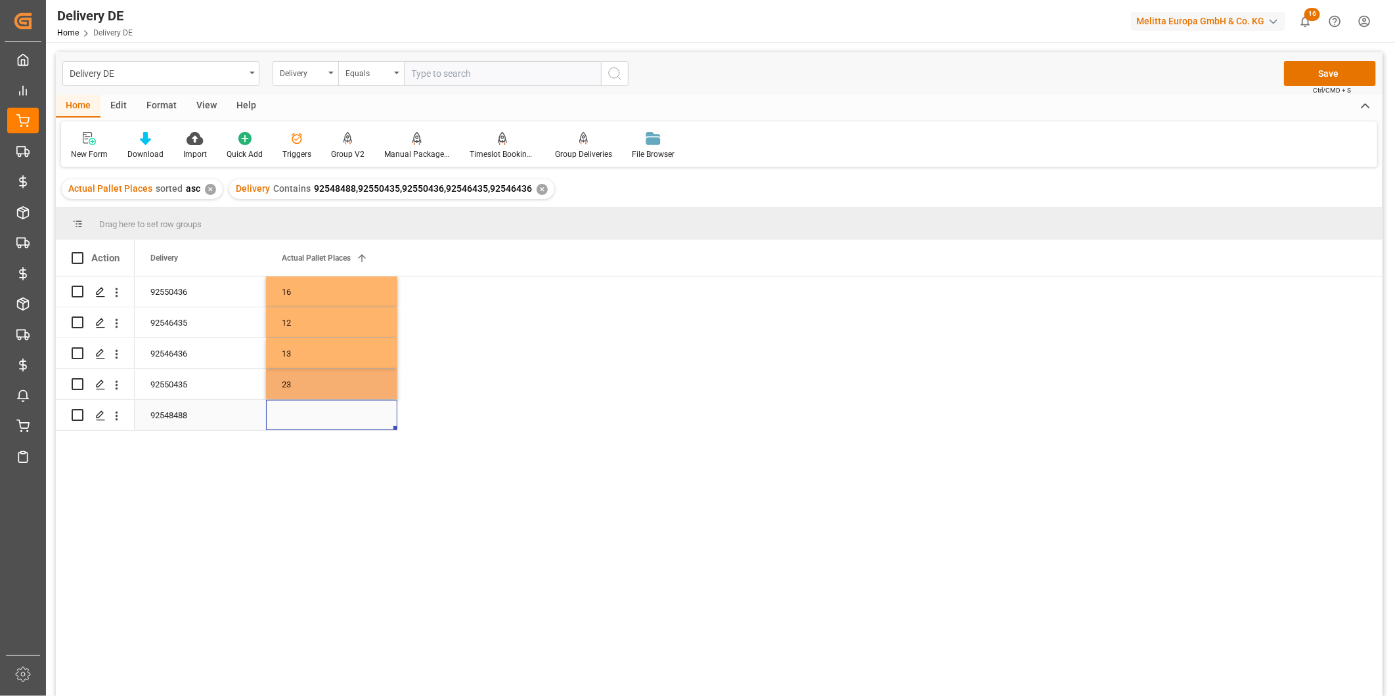
click at [325, 427] on div "Press SPACE to select this row." at bounding box center [331, 415] width 131 height 30
click at [331, 411] on input "Press SPACE to select this row." at bounding box center [331, 407] width 110 height 25
type input "16"
click at [303, 299] on div "16" at bounding box center [331, 291] width 131 height 30
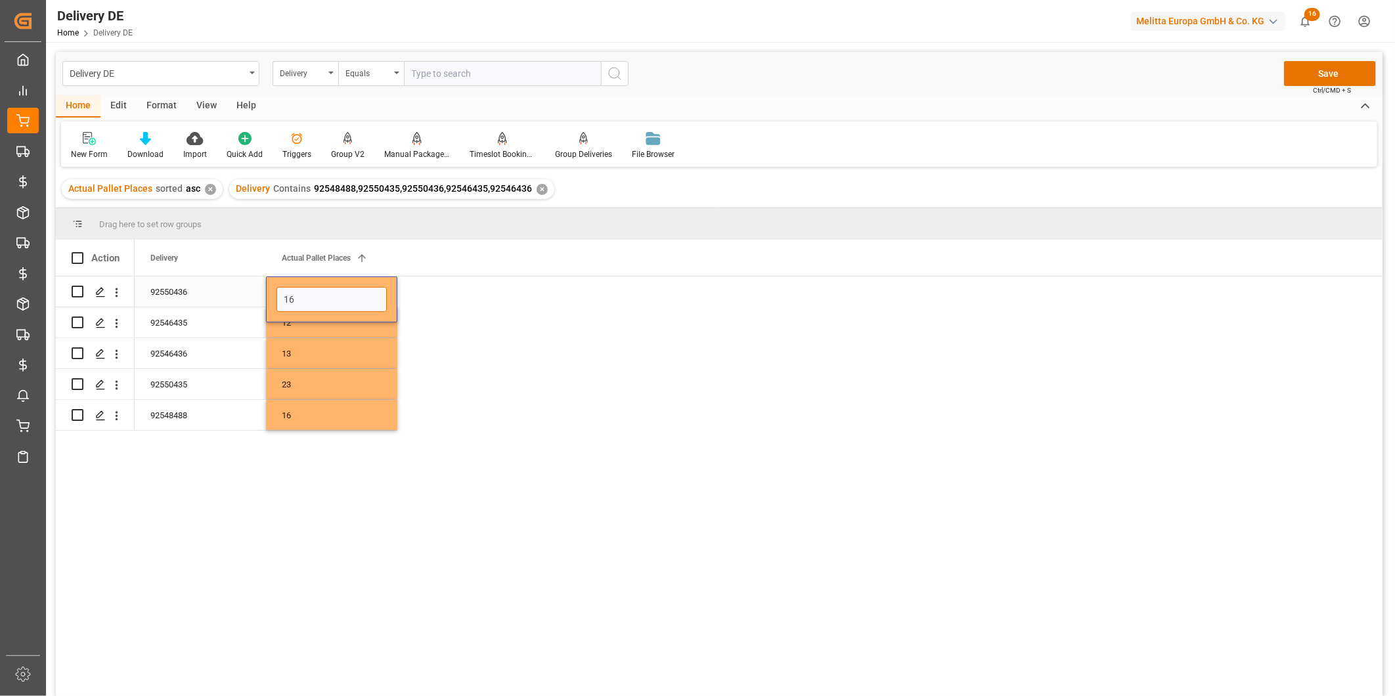
drag, startPoint x: 307, startPoint y: 295, endPoint x: 283, endPoint y: 299, distance: 24.5
click at [283, 299] on input "16" at bounding box center [331, 299] width 110 height 25
type input "8"
click at [346, 379] on div "23" at bounding box center [331, 384] width 131 height 30
click at [1345, 80] on button "Save" at bounding box center [1330, 73] width 92 height 25
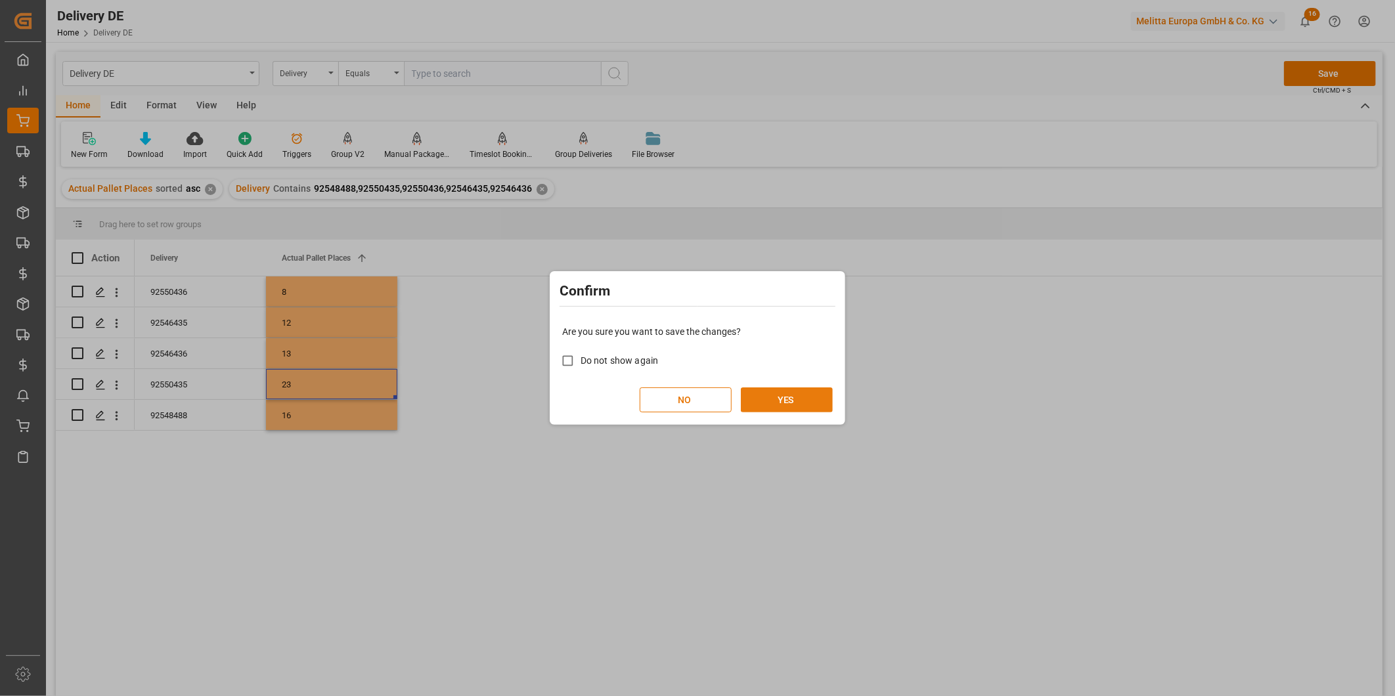
click at [795, 399] on button "YES" at bounding box center [787, 399] width 92 height 25
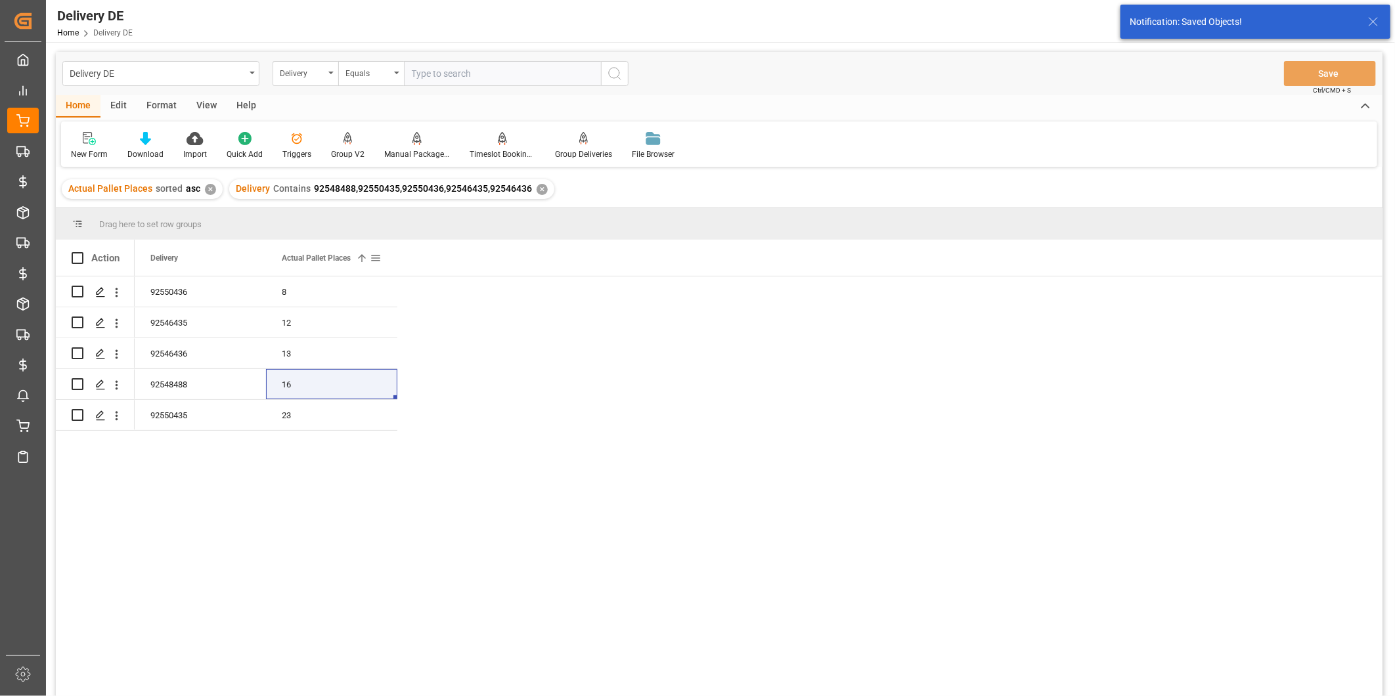
click at [382, 255] on div "Actual Pallet Places 1" at bounding box center [331, 258] width 131 height 36
click at [379, 257] on span at bounding box center [376, 258] width 12 height 12
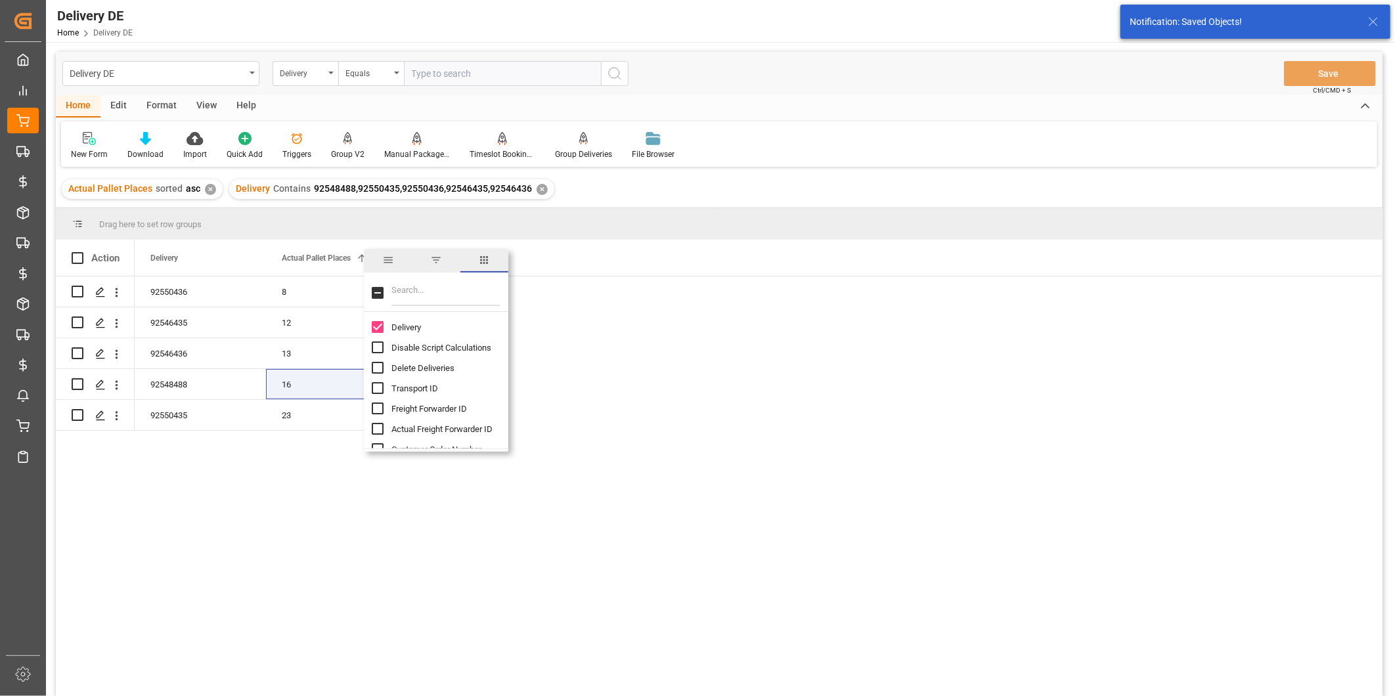
click at [447, 282] on input "Filter Columns Input" at bounding box center [445, 293] width 109 height 26
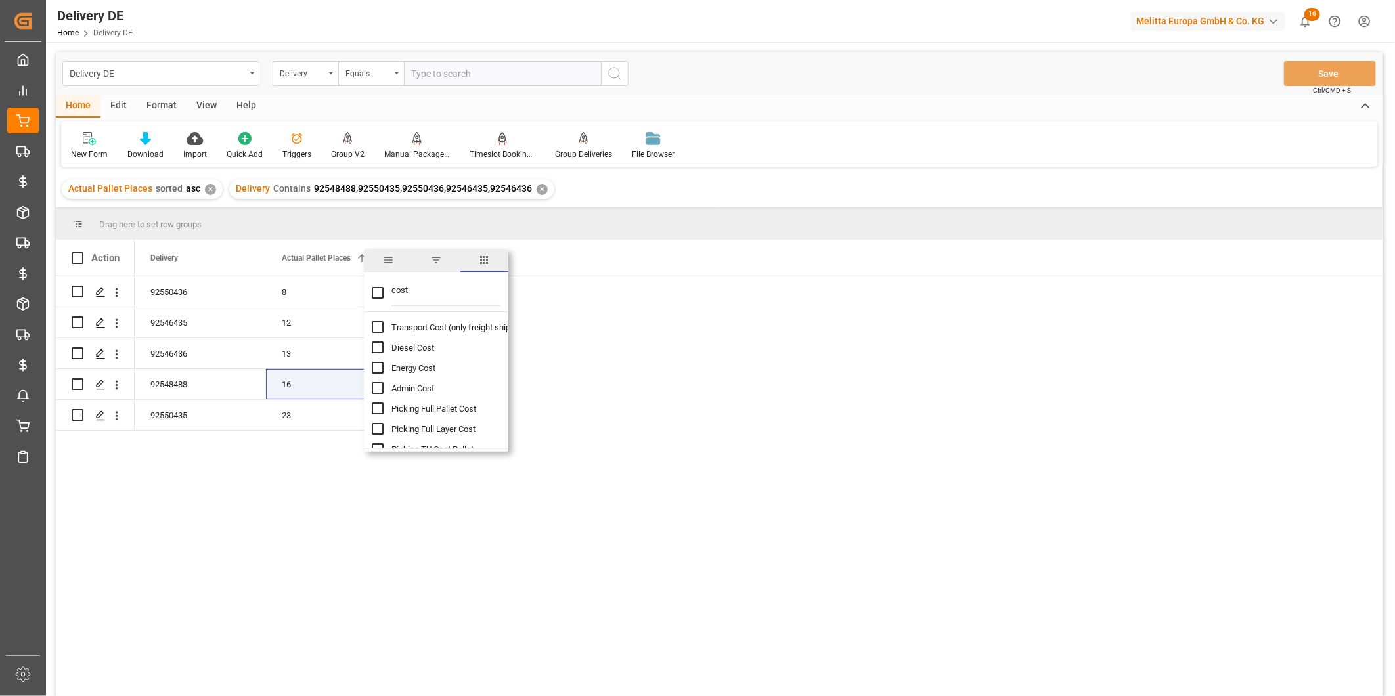
type input "cost"
click at [376, 324] on input "Transport Cost (only freight shipping) column toggle visibility (hidden)" at bounding box center [378, 327] width 12 height 12
checkbox input "true"
checkbox input "false"
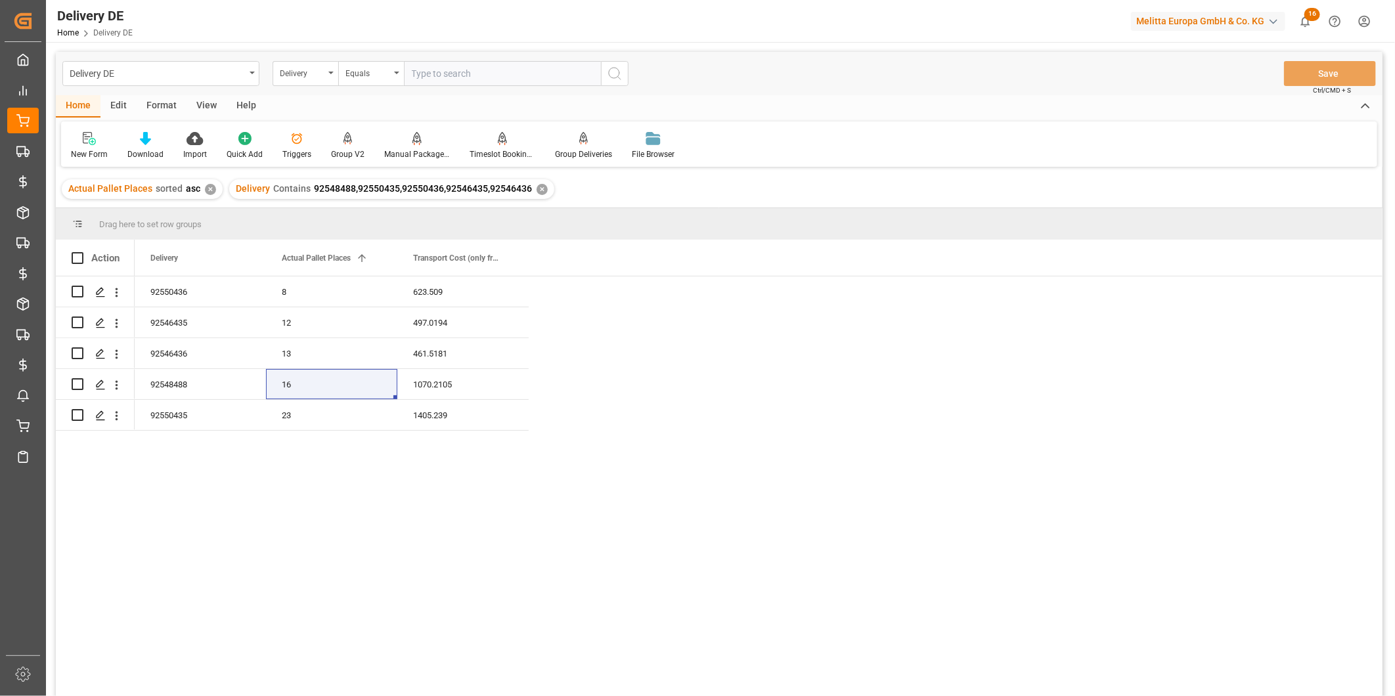
click at [684, 317] on div "92550436 8 623.509 92546435 12 497.0194 92546436 13 461.5181 92548488 16 1070.2…" at bounding box center [759, 490] width 1248 height 428
